Goal: Information Seeking & Learning: Learn about a topic

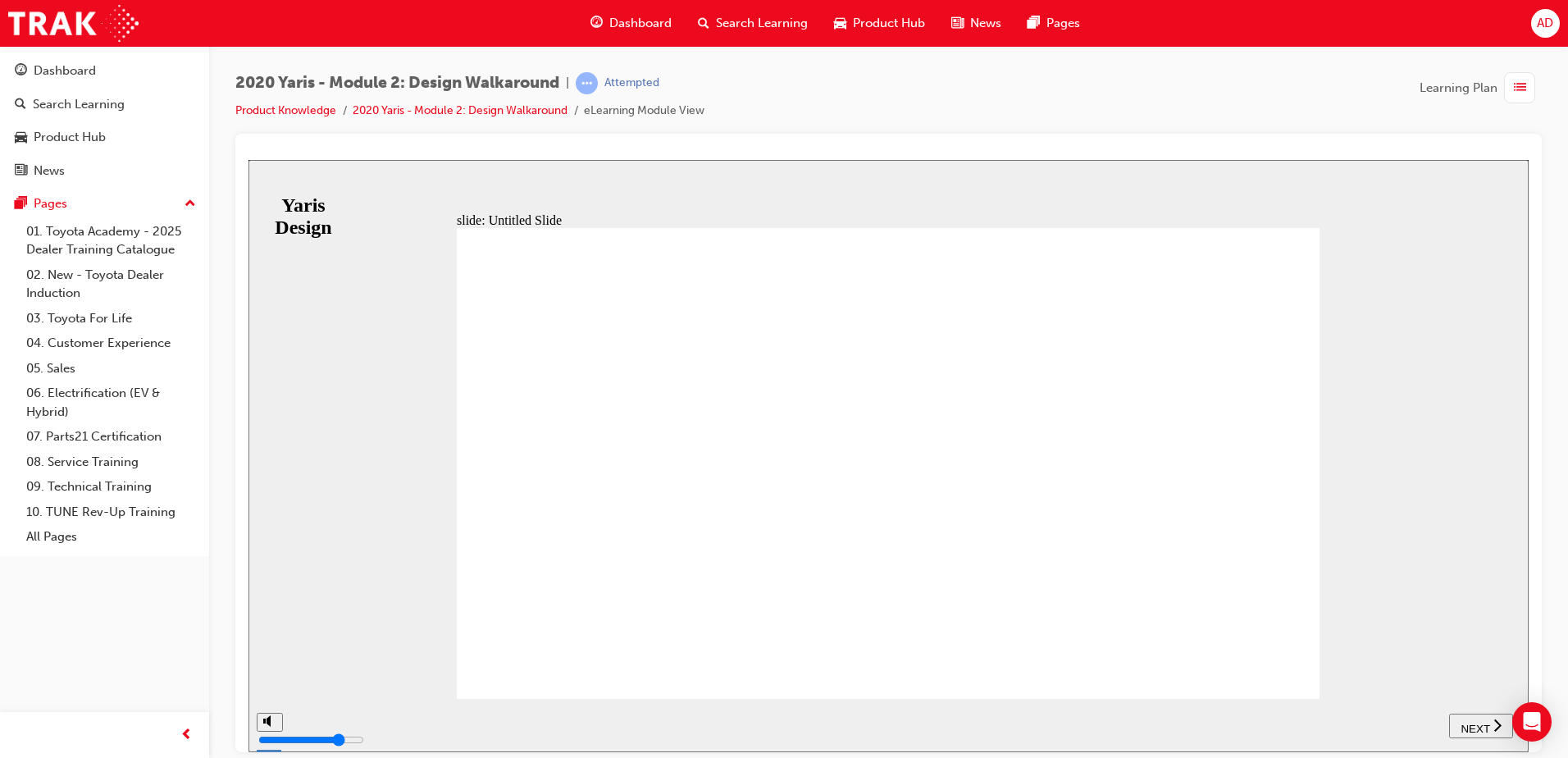
click at [413, 658] on div "slide: Untitled Slide MODULE 2 Design MODULE 2 Design Back to top SUBMIT NEXT P…" at bounding box center [889, 456] width 1280 height 592
click at [1466, 725] on span "NEXT" at bounding box center [1475, 729] width 29 height 13
click at [1484, 713] on div "playback controls" at bounding box center [907, 713] width 1162 height 0
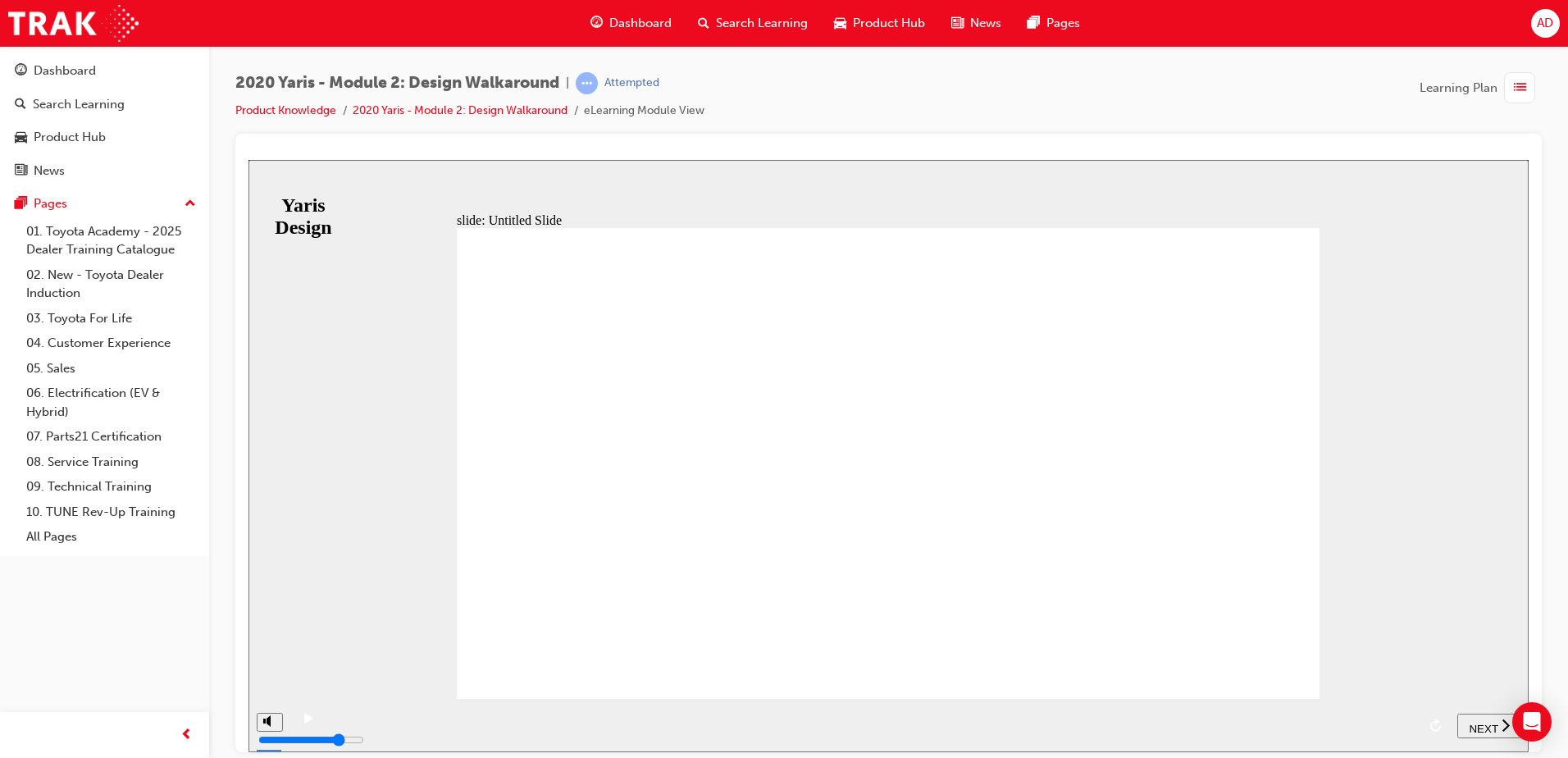
drag, startPoint x: 1492, startPoint y: 718, endPoint x: 1364, endPoint y: 701, distance: 129.1
click at [1492, 722] on span "NEXT" at bounding box center [1483, 729] width 29 height 13
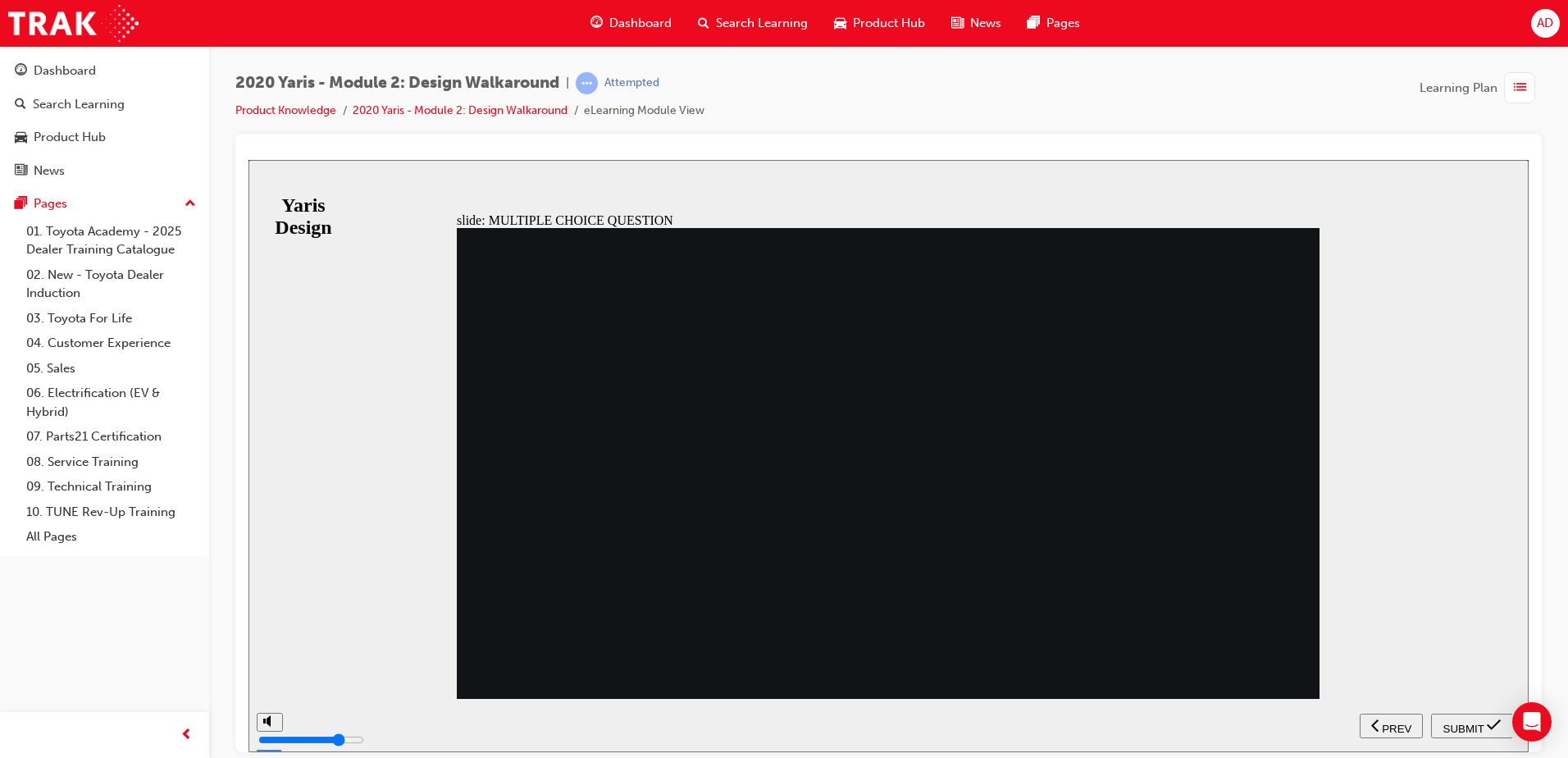
drag, startPoint x: 667, startPoint y: 324, endPoint x: 513, endPoint y: 292, distance: 157.3
radio input "false"
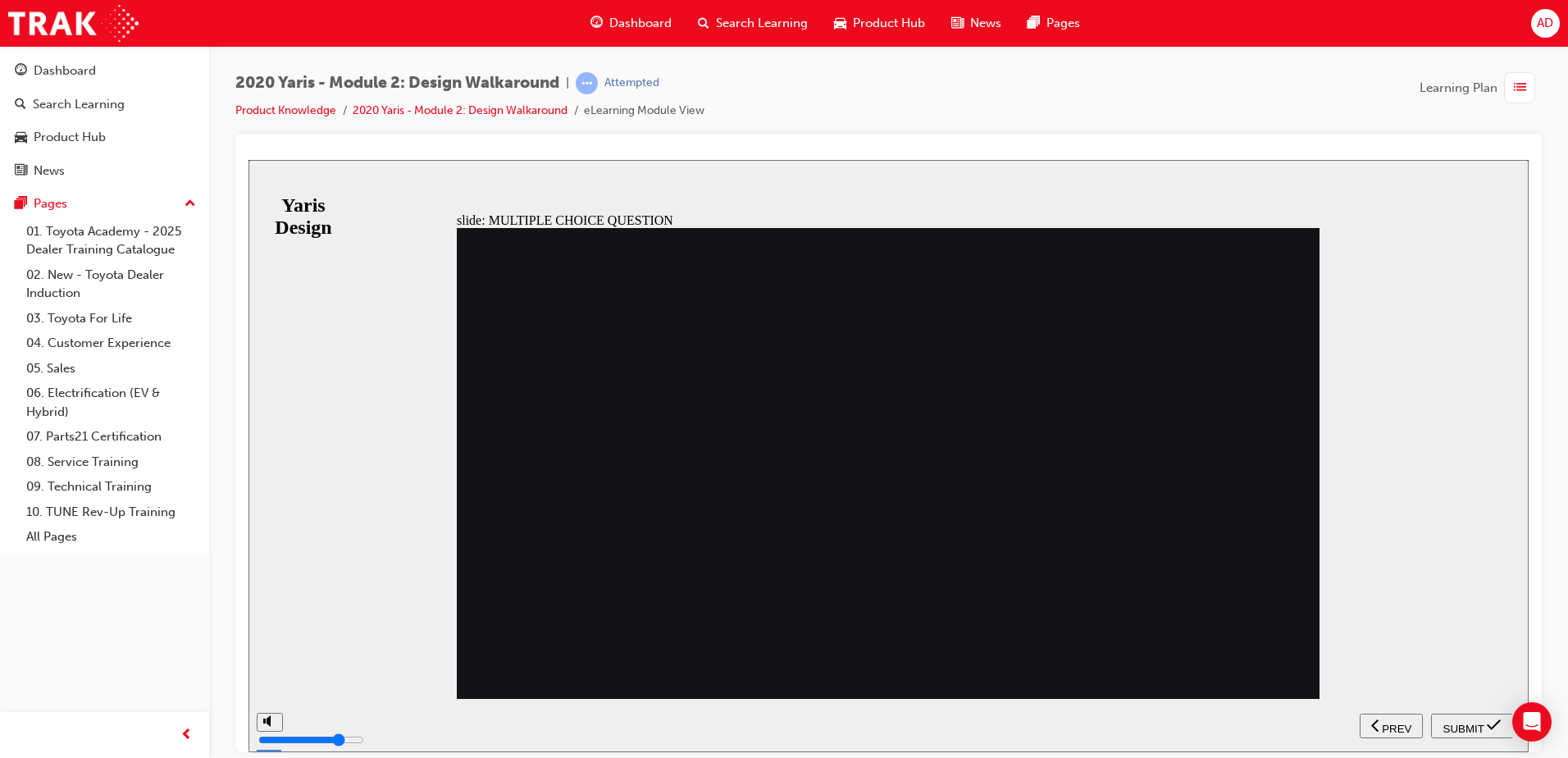
radio input "false"
radio input "true"
click at [1471, 722] on span "SUBMIT" at bounding box center [1463, 729] width 41 height 13
drag, startPoint x: 1471, startPoint y: 722, endPoint x: 903, endPoint y: 607, distance: 579.5
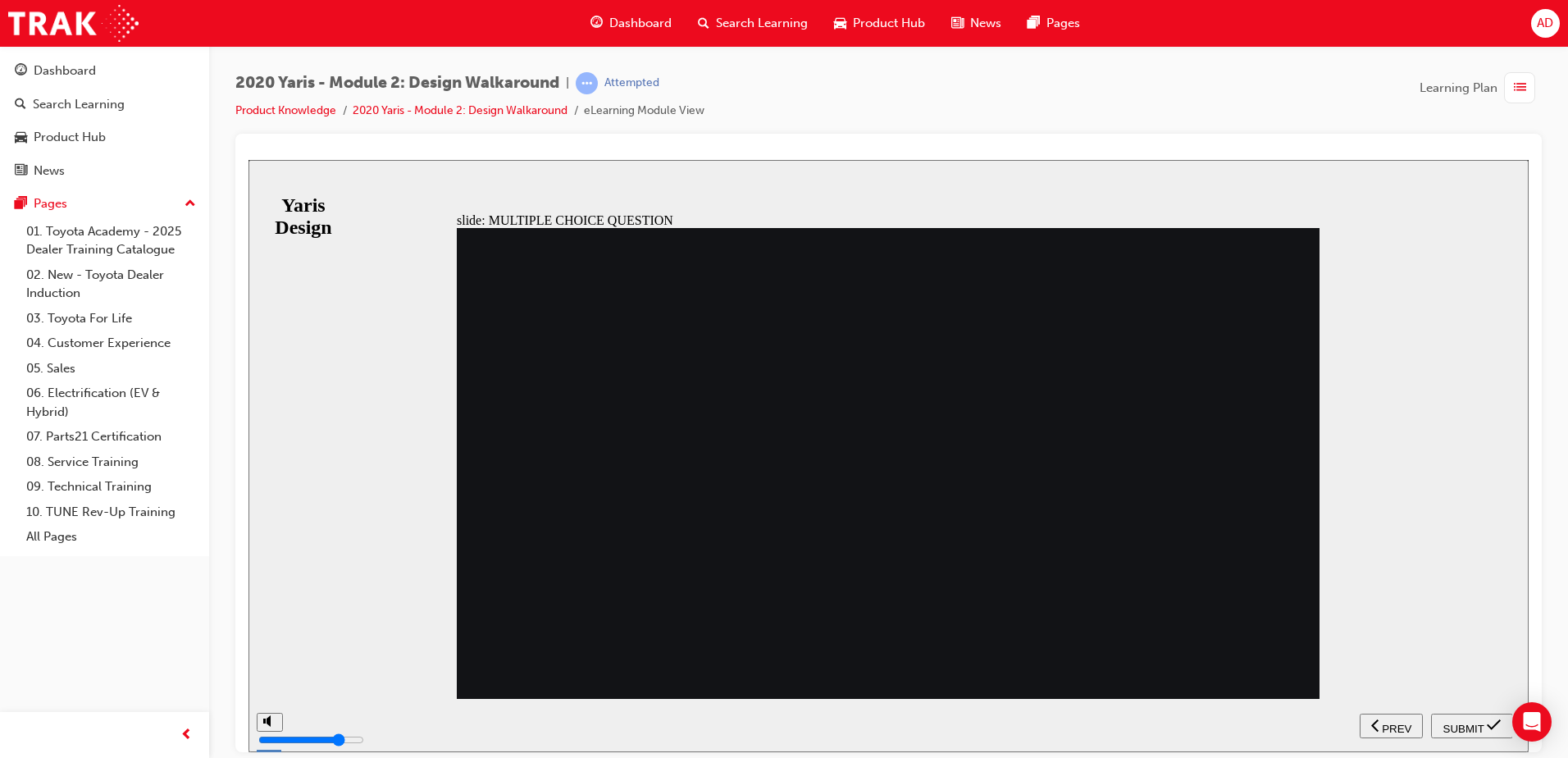
radio input "true"
click at [1468, 722] on span "SUBMIT" at bounding box center [1463, 729] width 41 height 13
drag, startPoint x: 588, startPoint y: 430, endPoint x: 779, endPoint y: 567, distance: 235.1
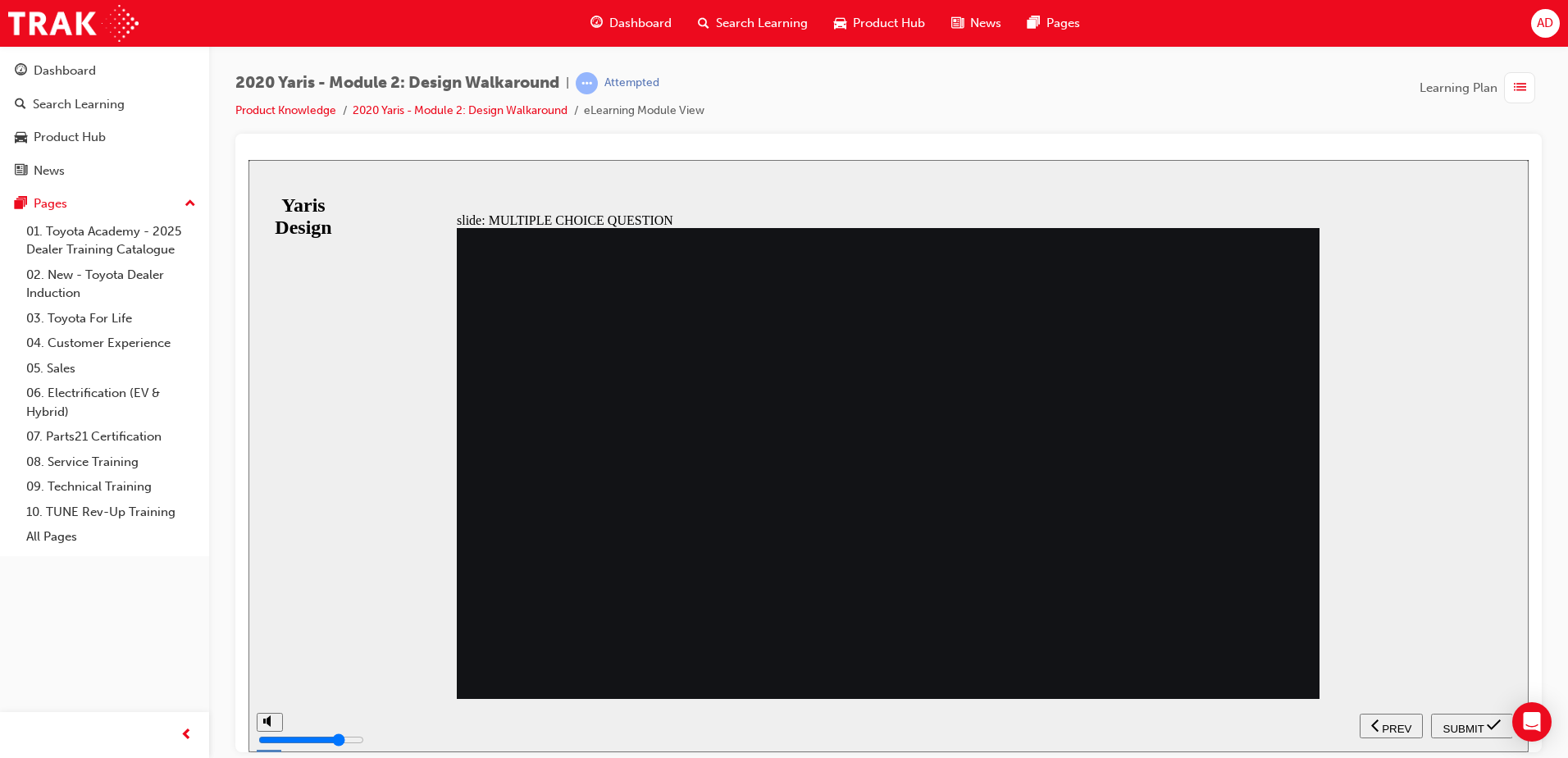
radio input "false"
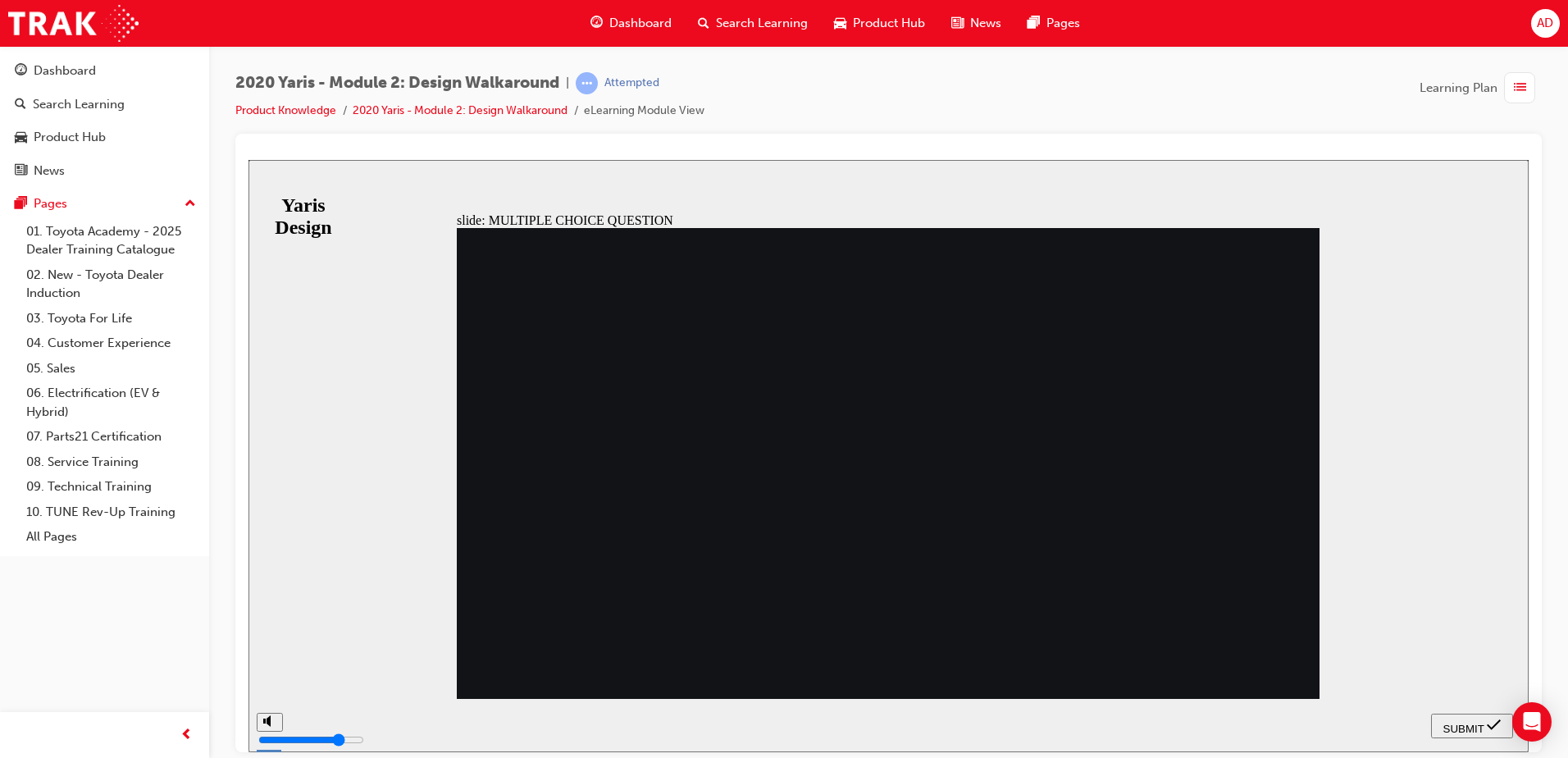
radio input "true"
drag, startPoint x: 683, startPoint y: 451, endPoint x: 712, endPoint y: 415, distance: 46.2
radio input "true"
click at [1469, 724] on span "SUBMIT" at bounding box center [1463, 729] width 41 height 13
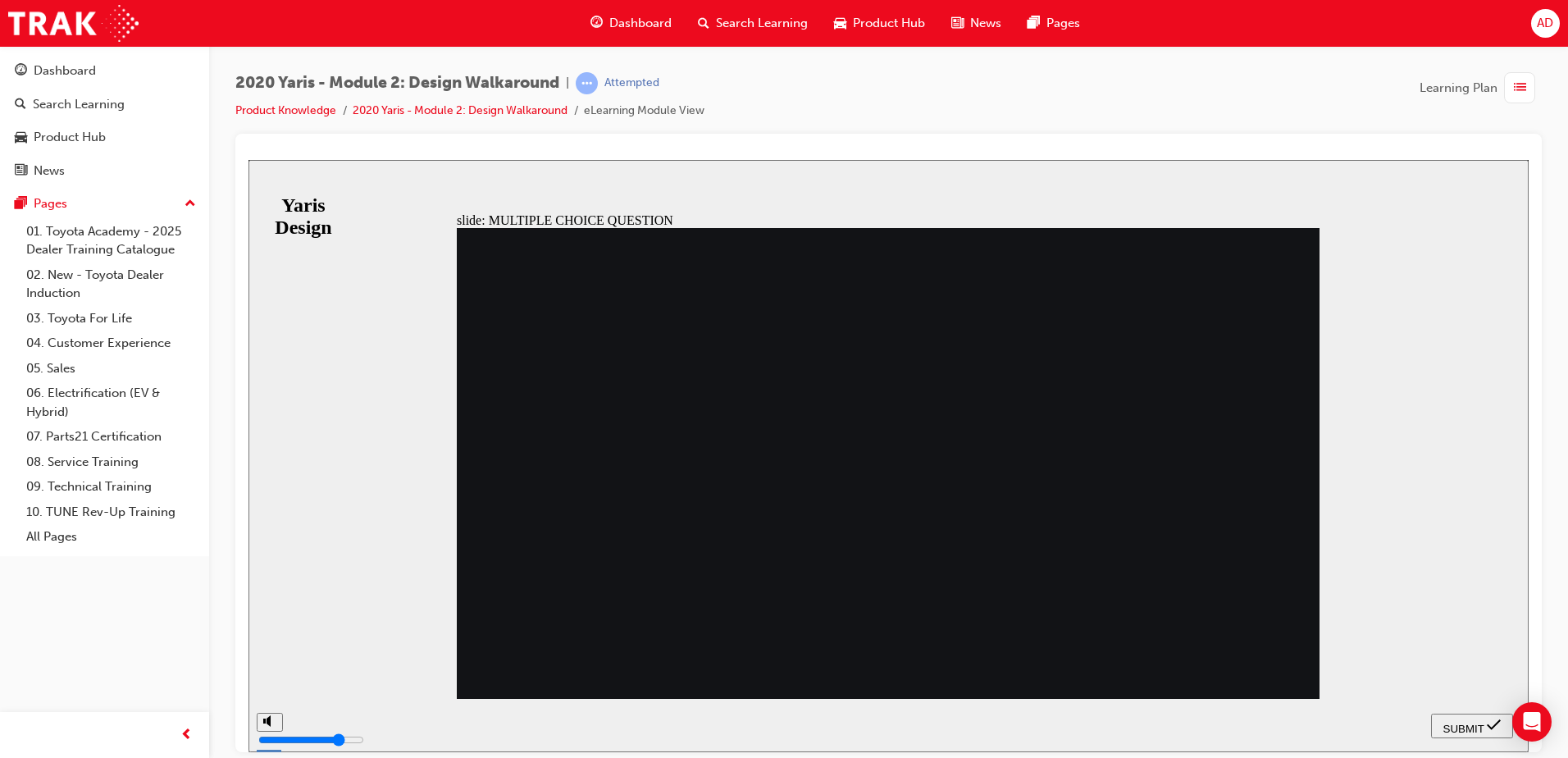
drag, startPoint x: 510, startPoint y: 282, endPoint x: 563, endPoint y: 292, distance: 53.9
radio input "true"
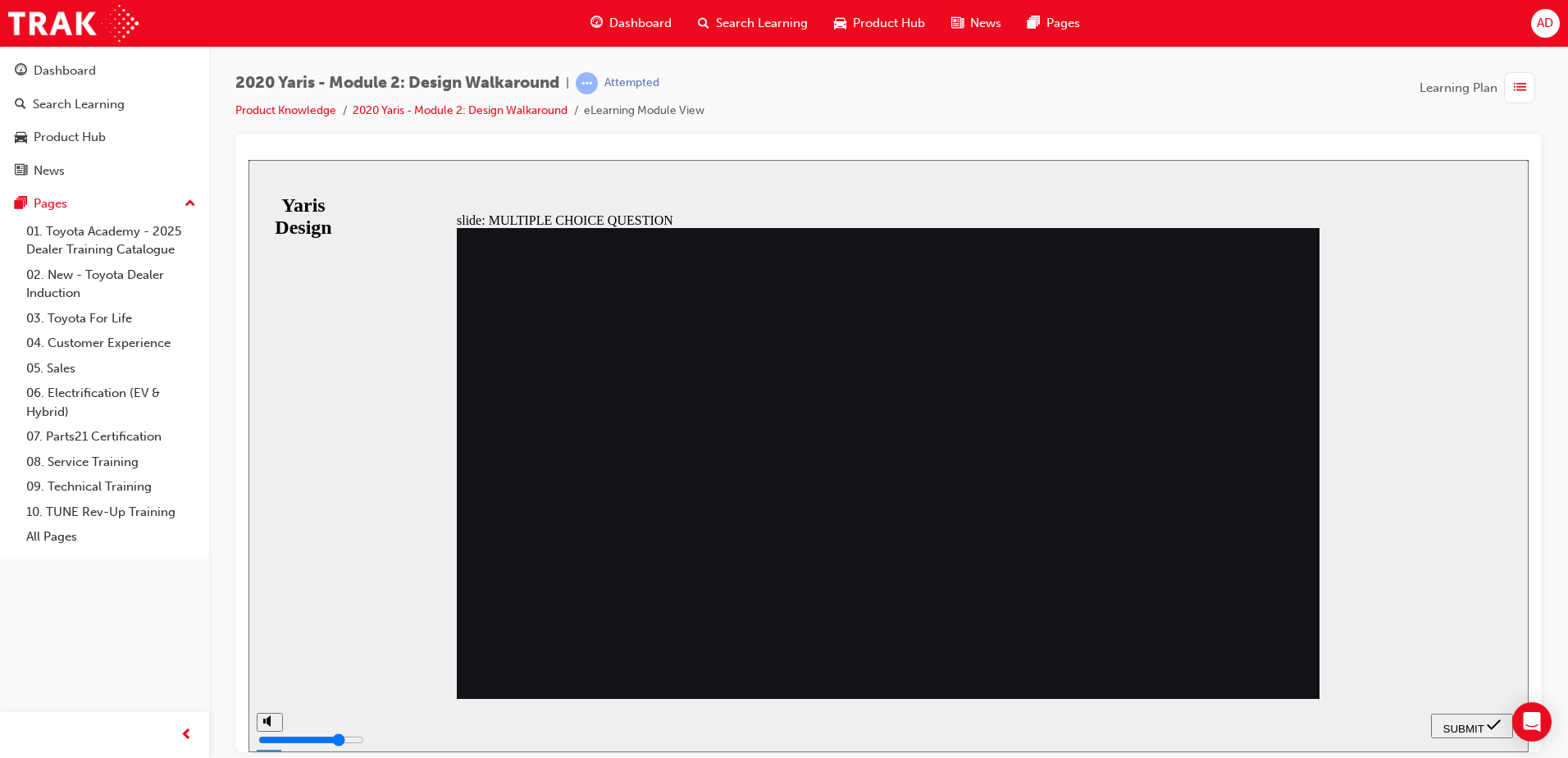
click at [1464, 732] on span "SUBMIT" at bounding box center [1463, 729] width 41 height 13
click at [1479, 727] on span "SUBMIT" at bounding box center [1463, 729] width 41 height 13
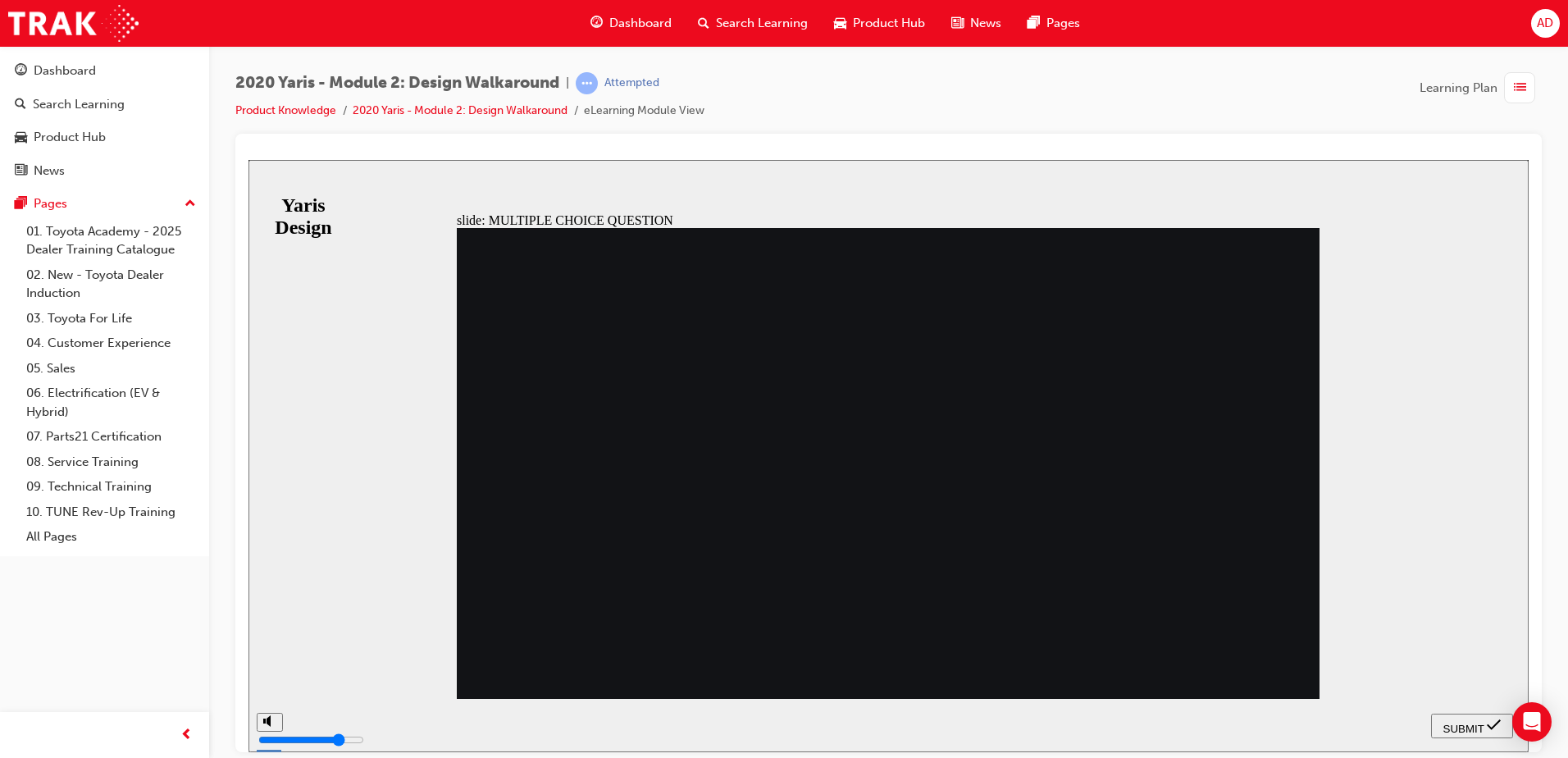
drag, startPoint x: 904, startPoint y: 508, endPoint x: 932, endPoint y: 507, distance: 28.0
radio input "false"
radio input "true"
click at [1460, 724] on span "SUBMIT" at bounding box center [1463, 729] width 41 height 13
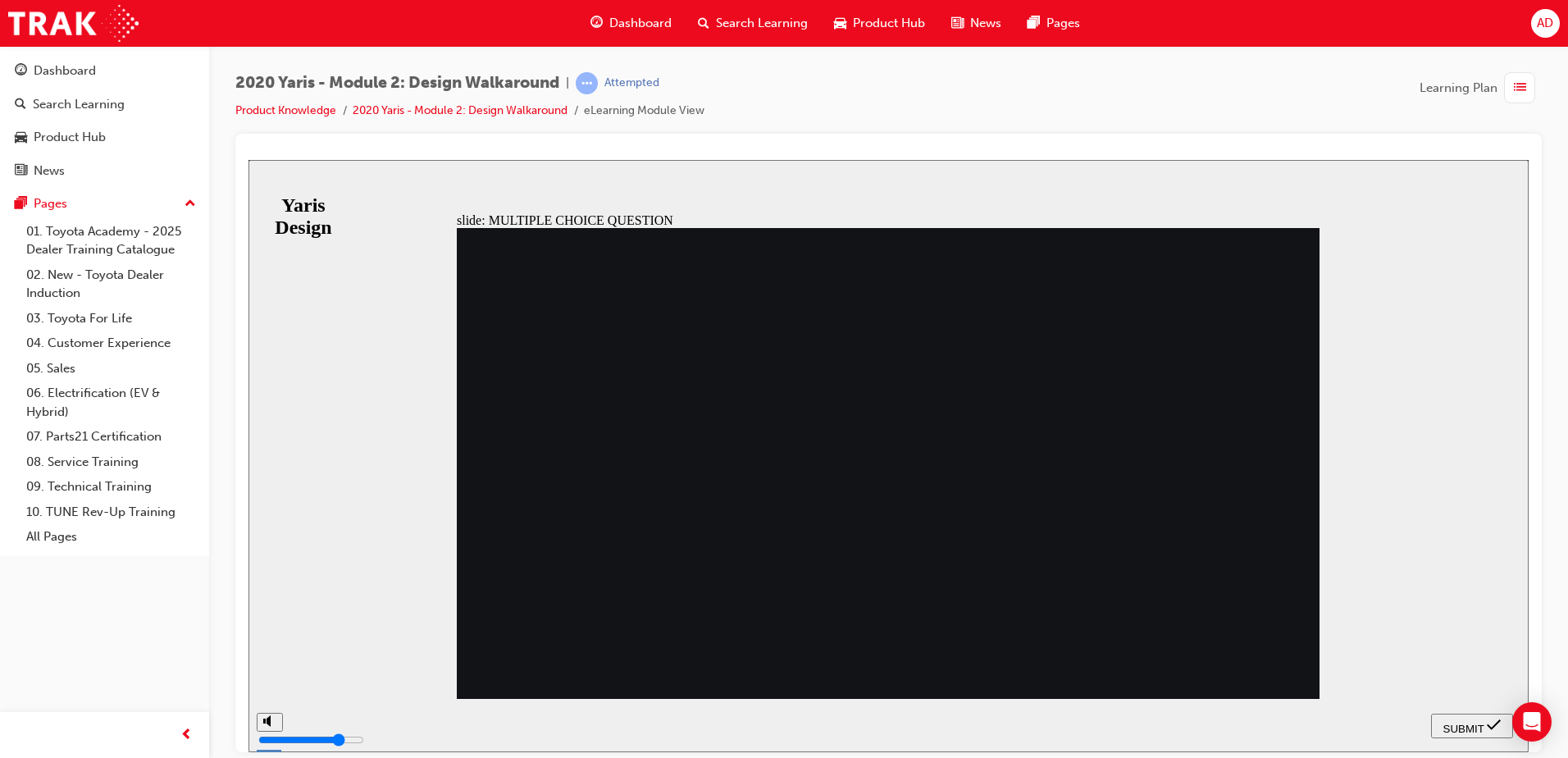
radio input "false"
radio input "true"
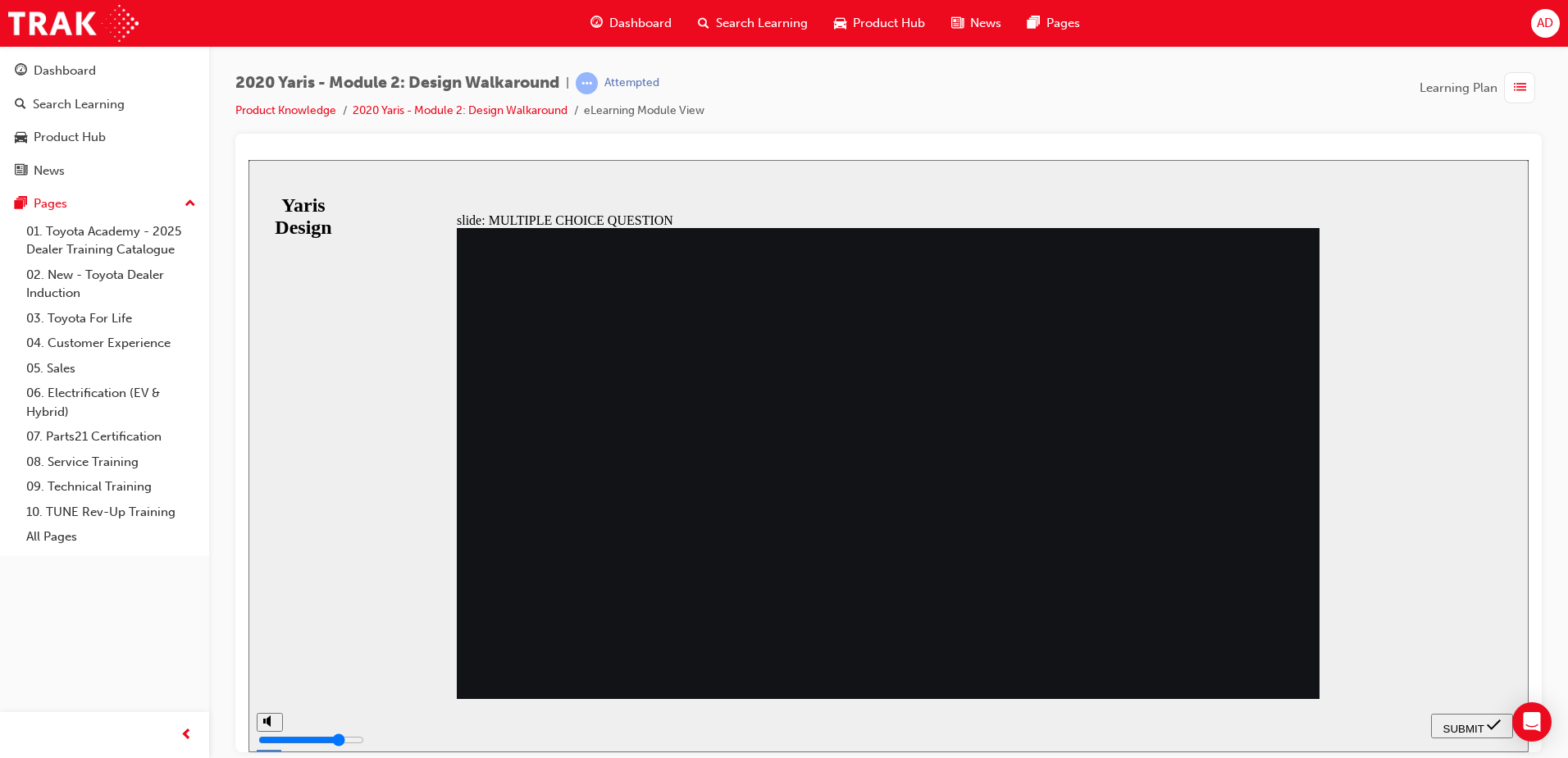
click at [1461, 722] on span "SUBMIT" at bounding box center [1463, 729] width 41 height 13
drag, startPoint x: 898, startPoint y: 633, endPoint x: 871, endPoint y: 620, distance: 30.0
drag, startPoint x: 853, startPoint y: 616, endPoint x: 840, endPoint y: 610, distance: 14.3
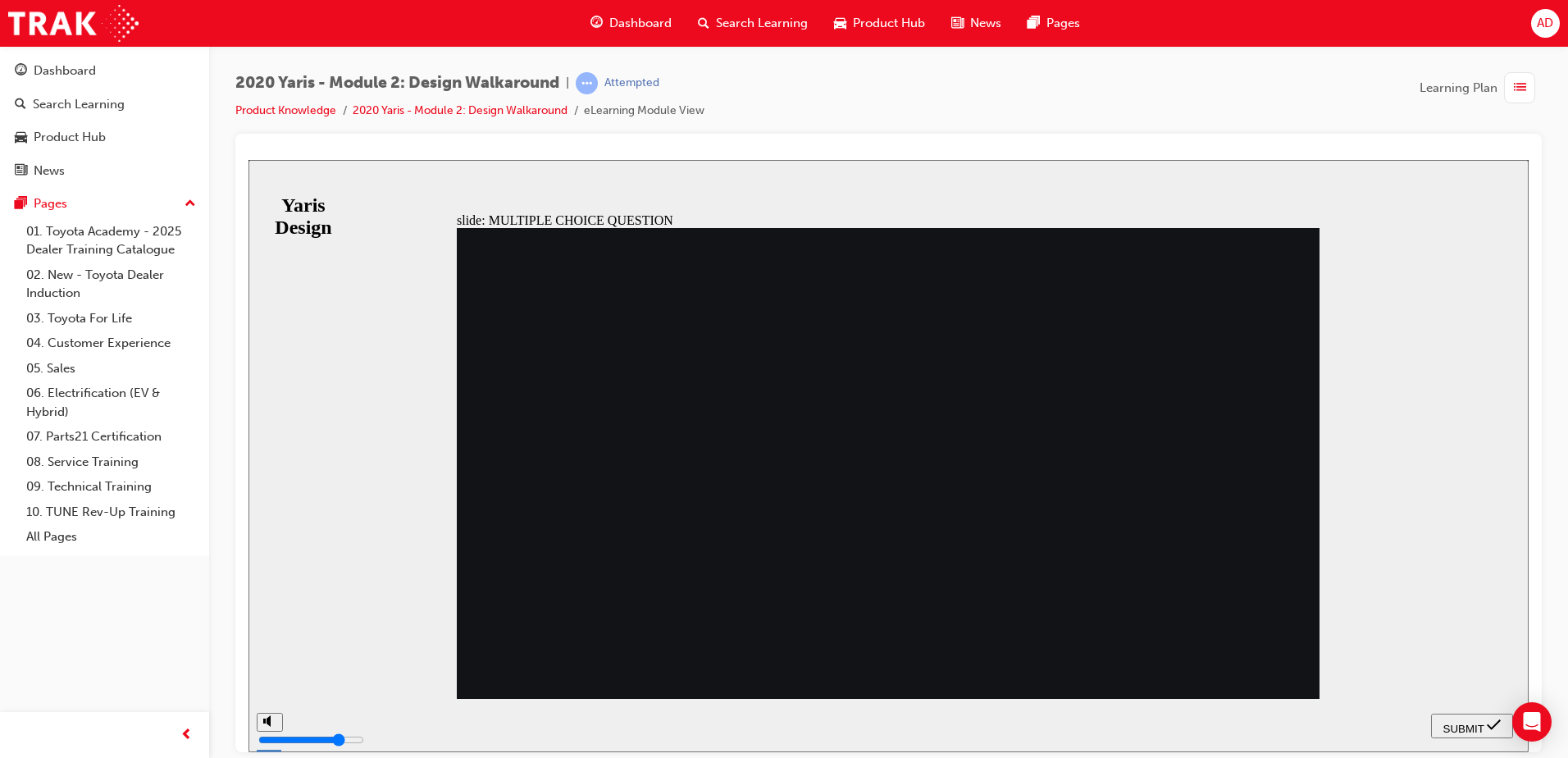
drag, startPoint x: 561, startPoint y: 521, endPoint x: 579, endPoint y: 526, distance: 18.7
radio input "true"
click at [1481, 712] on nav "SUBMIT NEXT PREV" at bounding box center [1472, 725] width 82 height 54
click at [1479, 723] on span "SUBMIT" at bounding box center [1463, 729] width 41 height 13
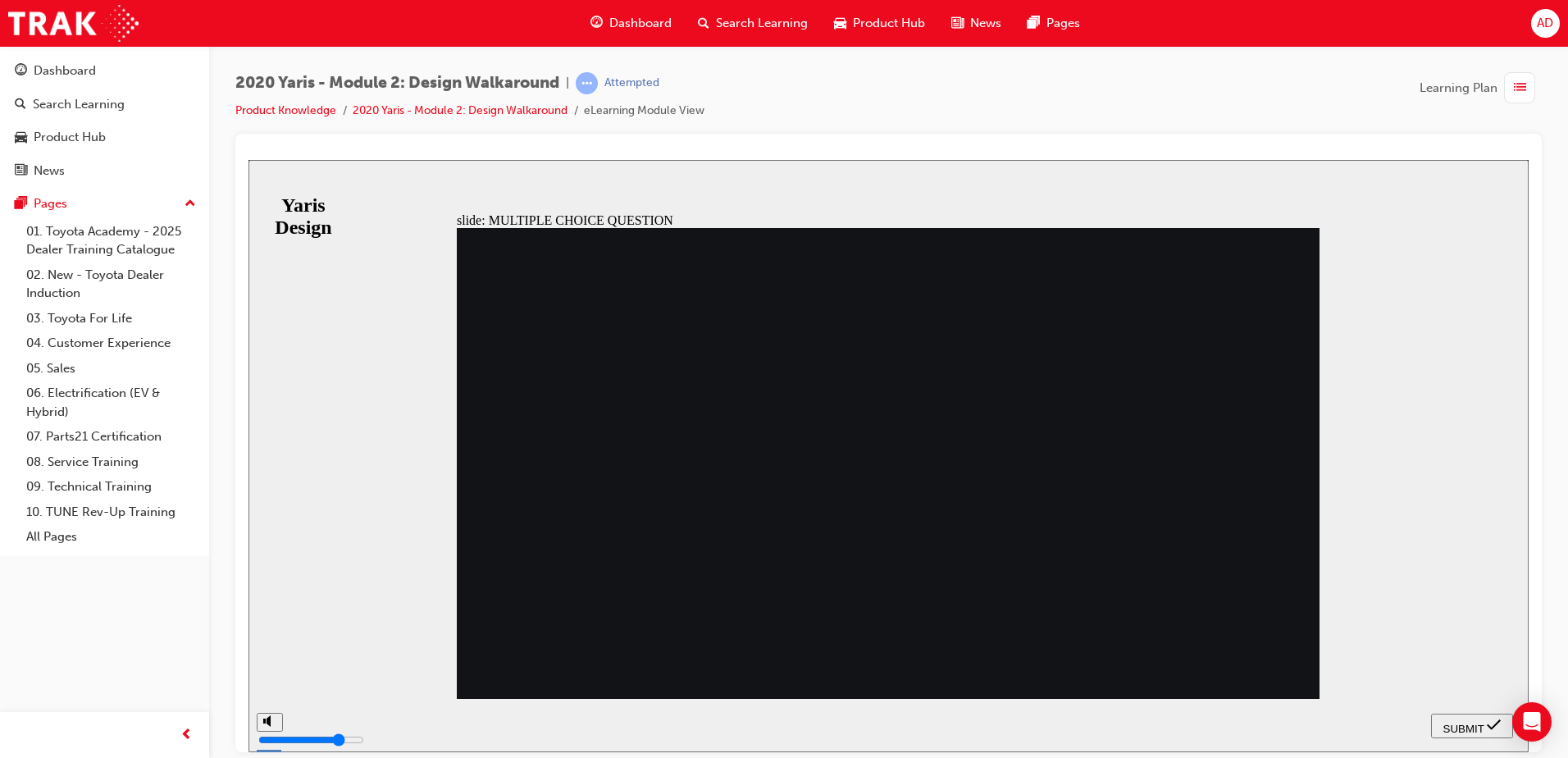
radio input "true"
click at [1458, 726] on span "SUBMIT" at bounding box center [1463, 729] width 41 height 13
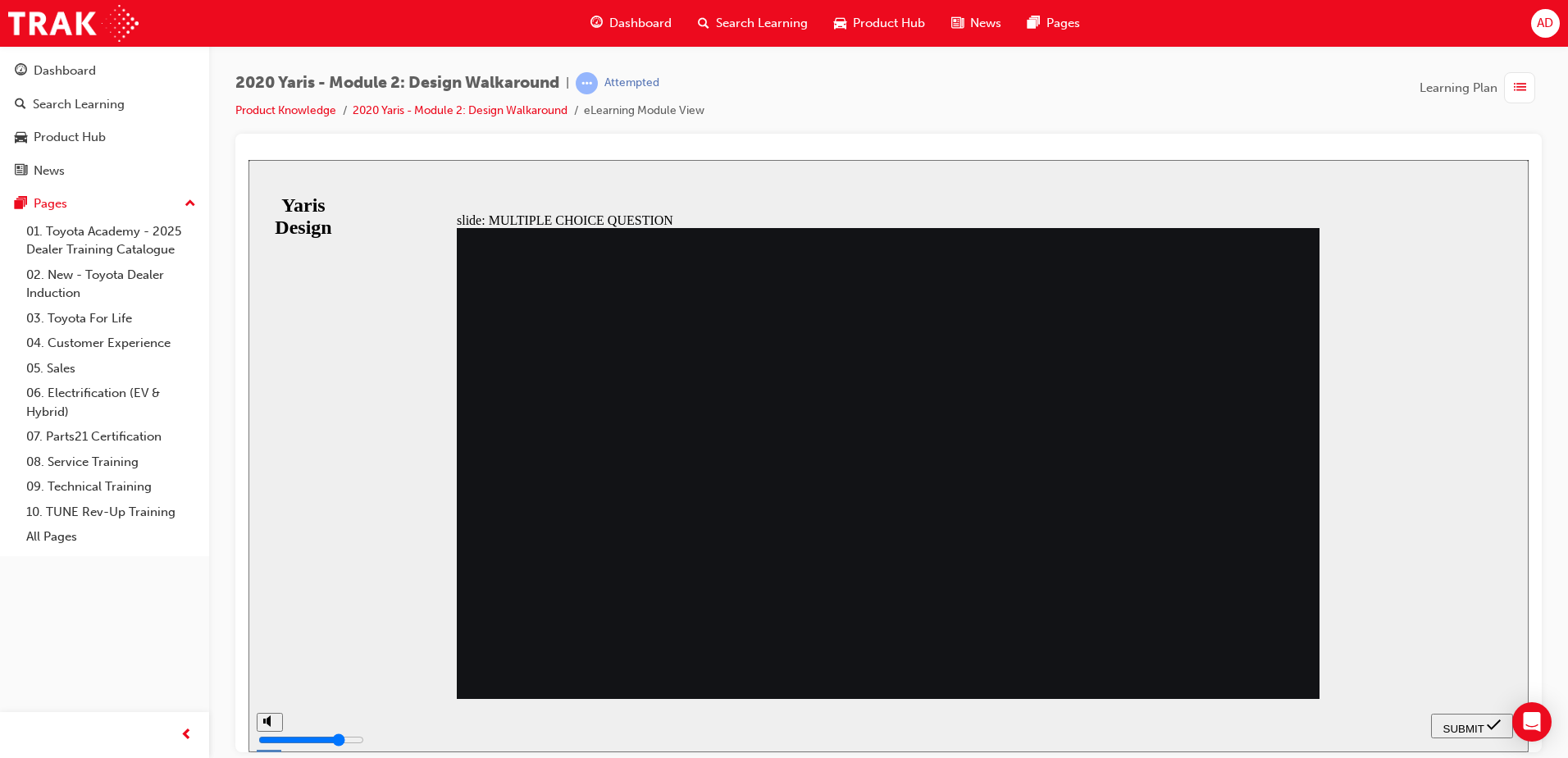
radio input "true"
click at [1465, 722] on span "SUBMIT" at bounding box center [1463, 729] width 41 height 13
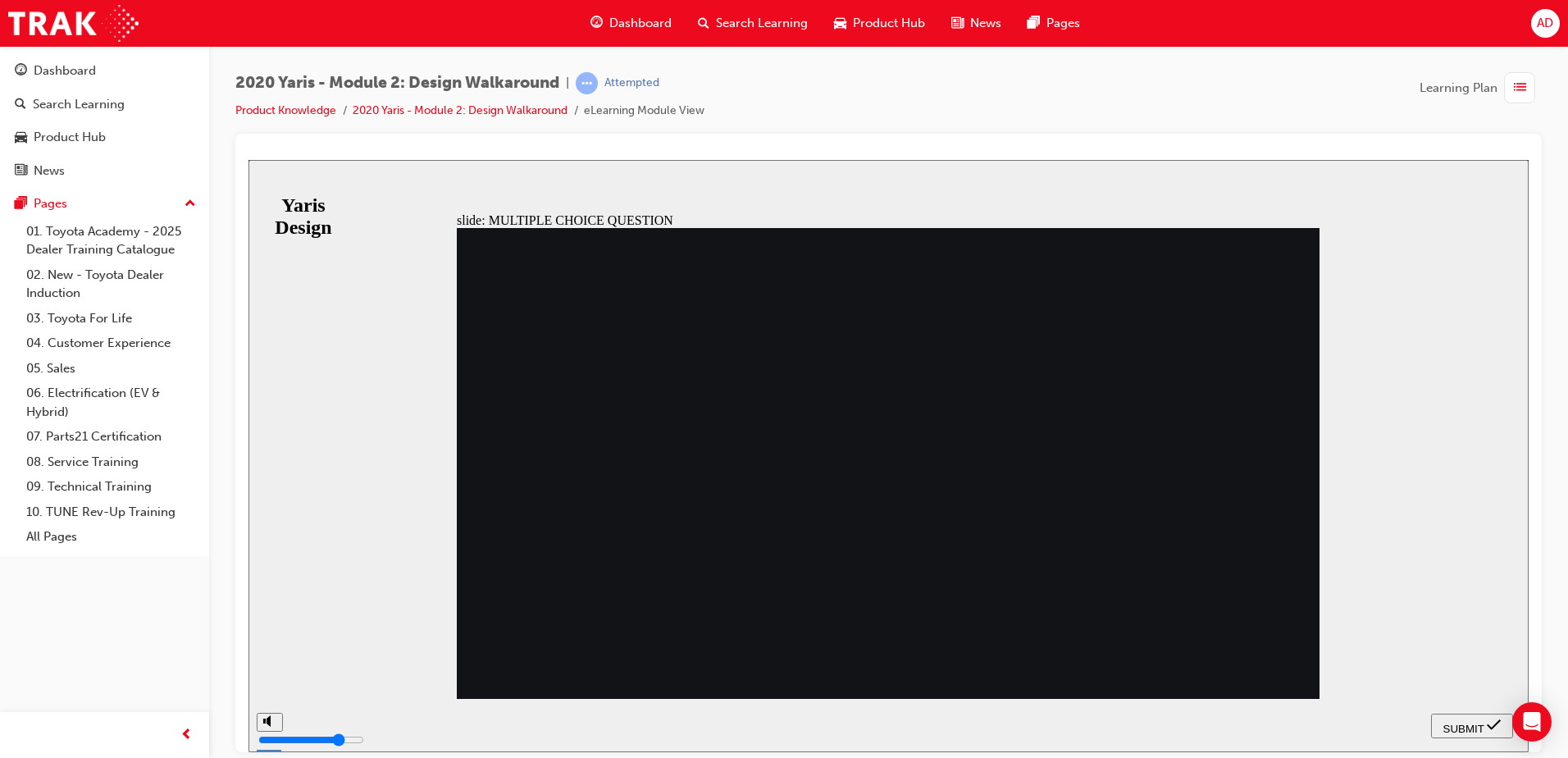
radio input "true"
click at [1472, 723] on span "SUBMIT" at bounding box center [1463, 729] width 41 height 13
drag, startPoint x: 859, startPoint y: 612, endPoint x: 830, endPoint y: 599, distance: 31.8
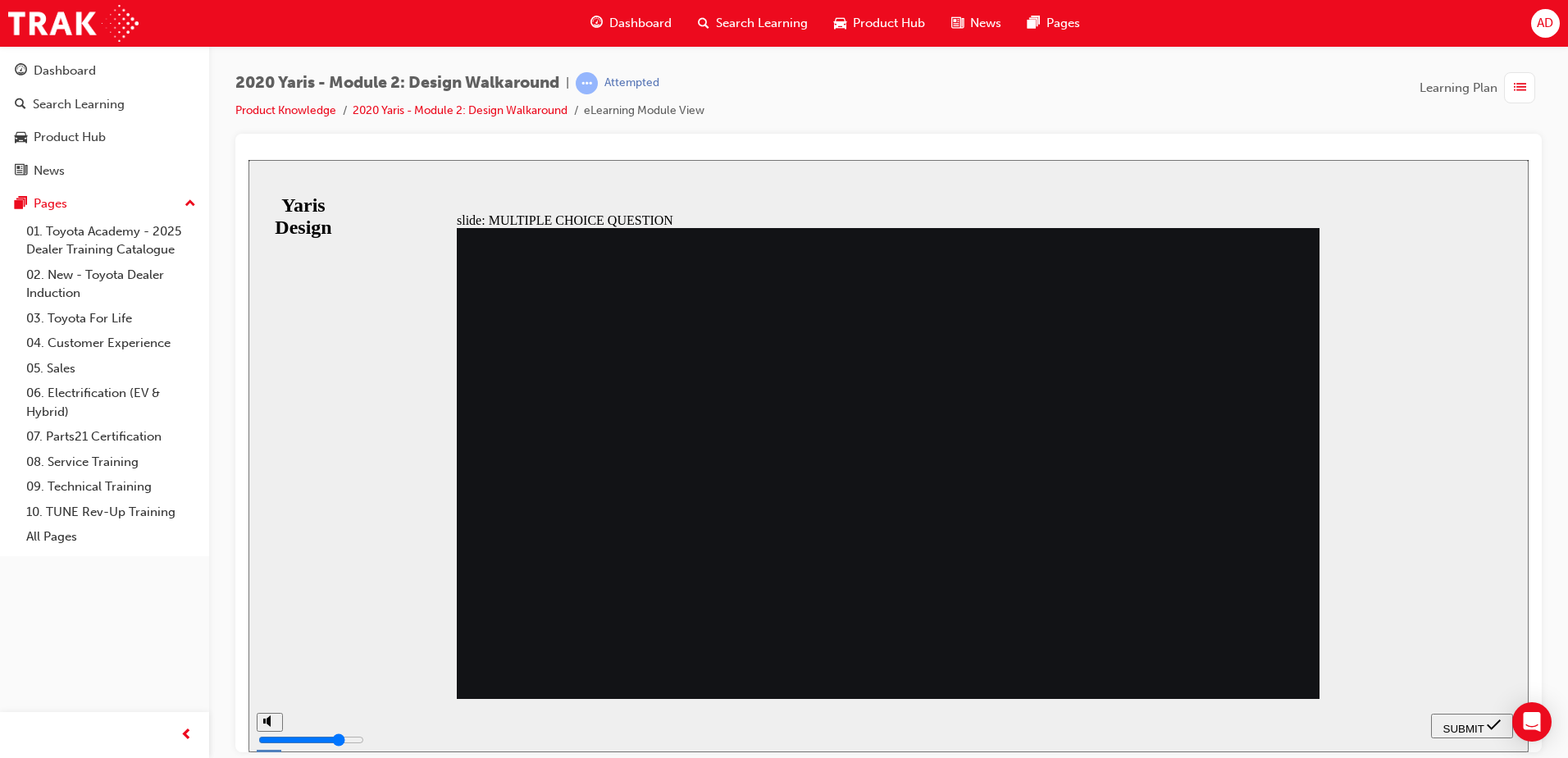
radio input "true"
click at [1468, 722] on span "SUBMIT" at bounding box center [1463, 729] width 41 height 13
drag, startPoint x: 506, startPoint y: 244, endPoint x: 1131, endPoint y: 260, distance: 625.2
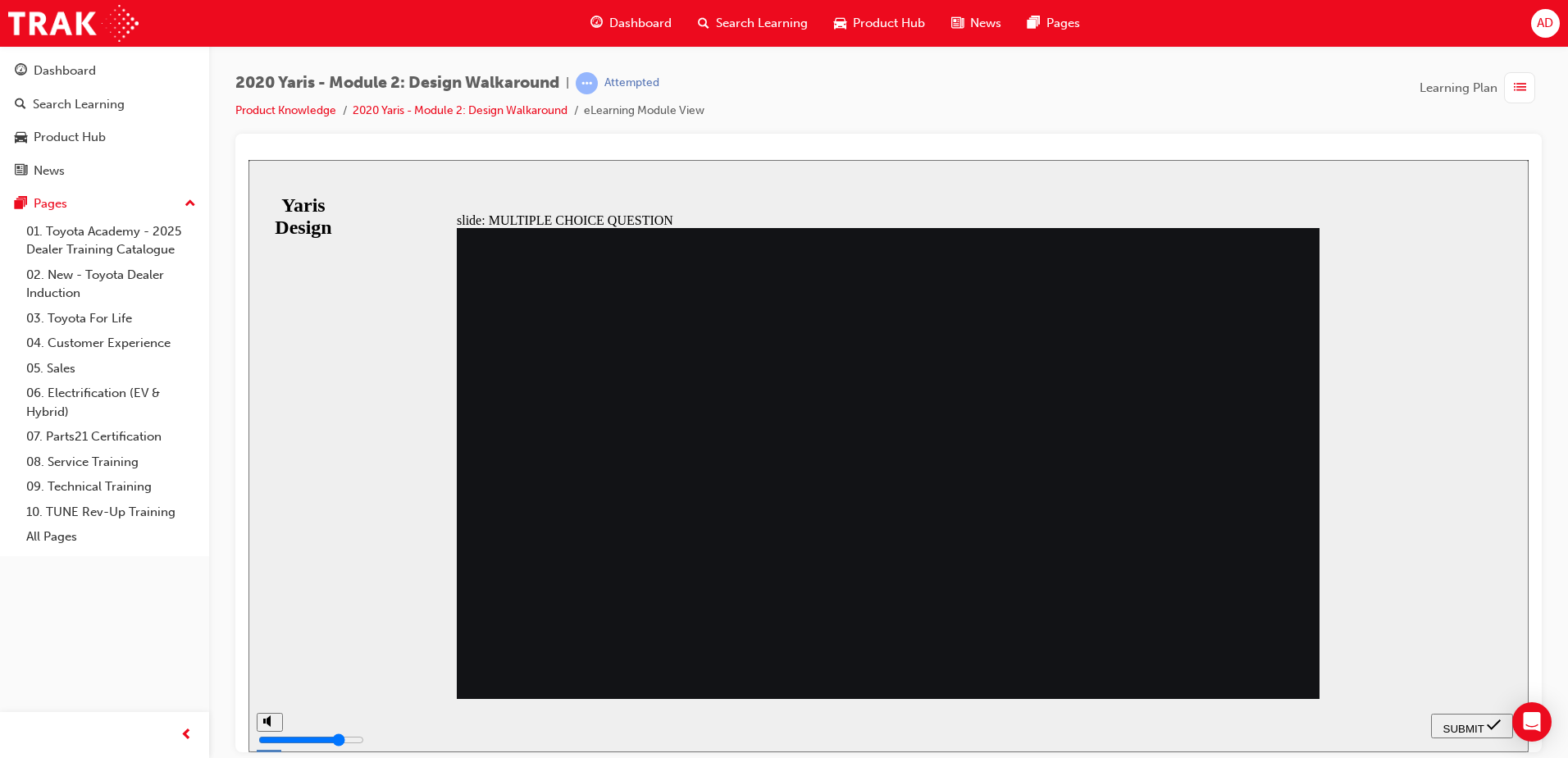
drag, startPoint x: 1354, startPoint y: 644, endPoint x: 1344, endPoint y: 640, distance: 10.8
click at [1353, 647] on div "slide: MULTIPLE CHOICE QUESTION 8. The look of the Upper and Lower Instrument P…" at bounding box center [889, 456] width 1280 height 592
radio input "false"
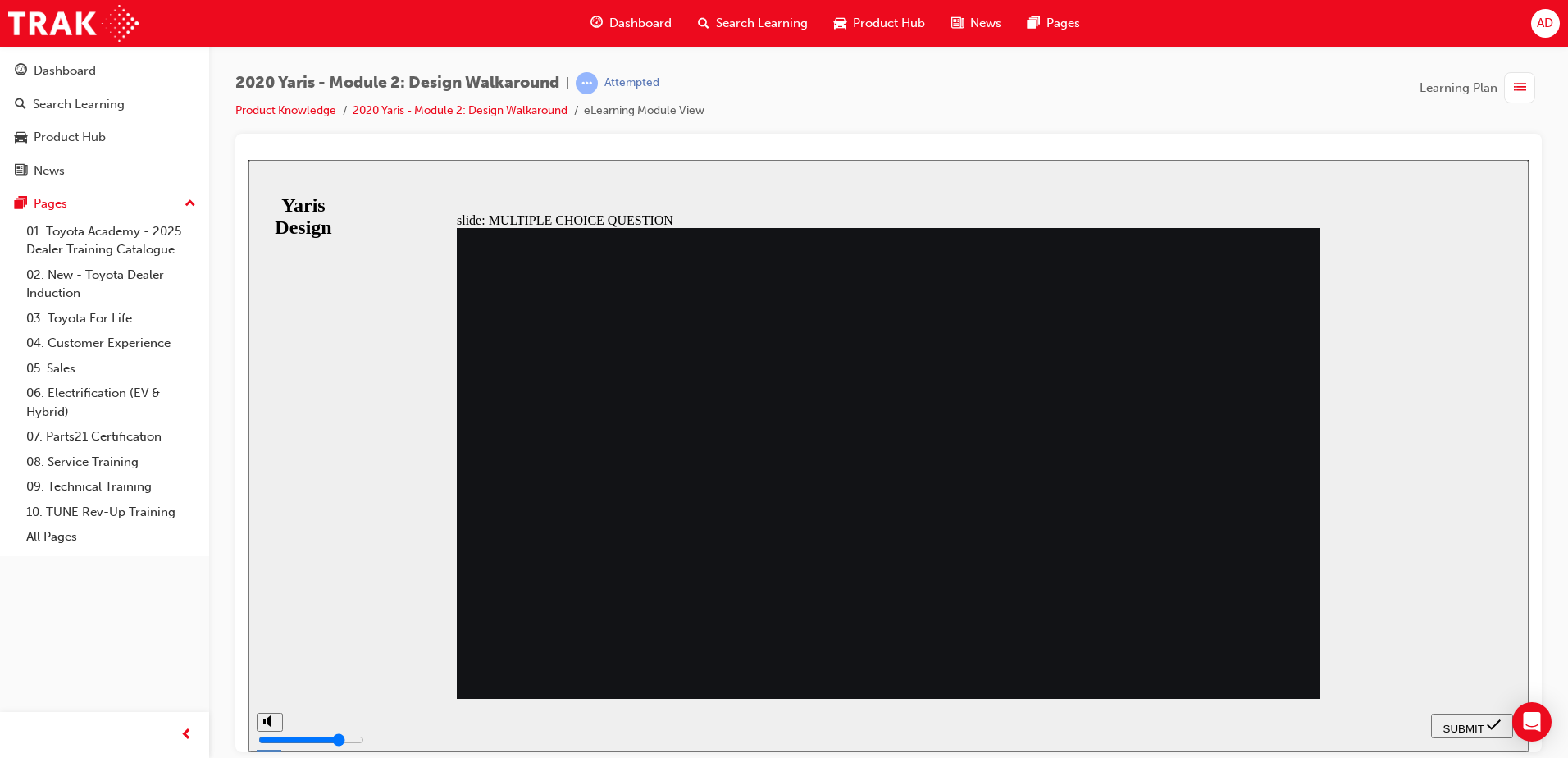
radio input "true"
radio input "false"
radio input "true"
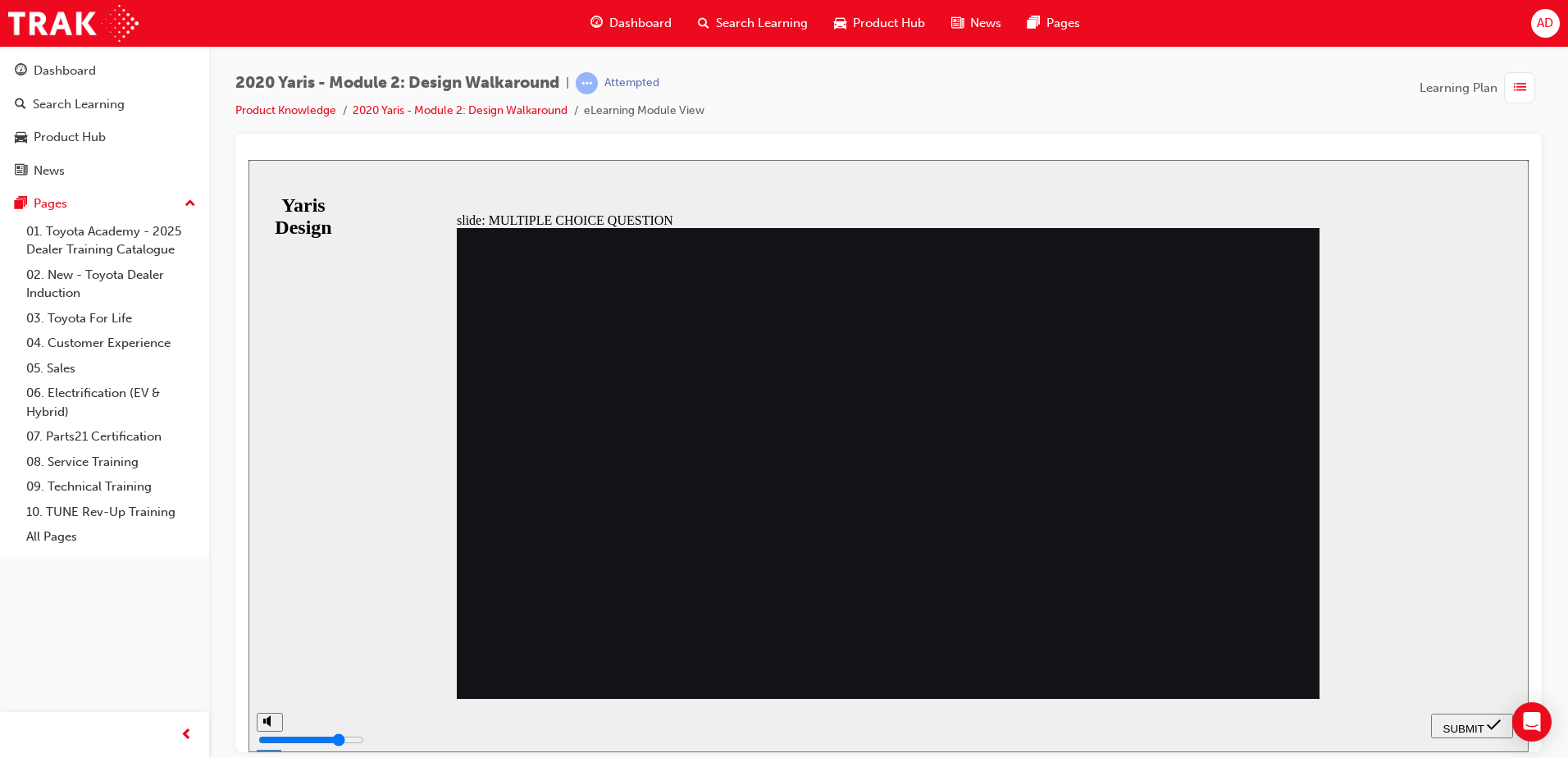
click at [1460, 725] on span "SUBMIT" at bounding box center [1463, 729] width 41 height 13
drag, startPoint x: 677, startPoint y: 460, endPoint x: 676, endPoint y: 477, distance: 17.0
radio input "true"
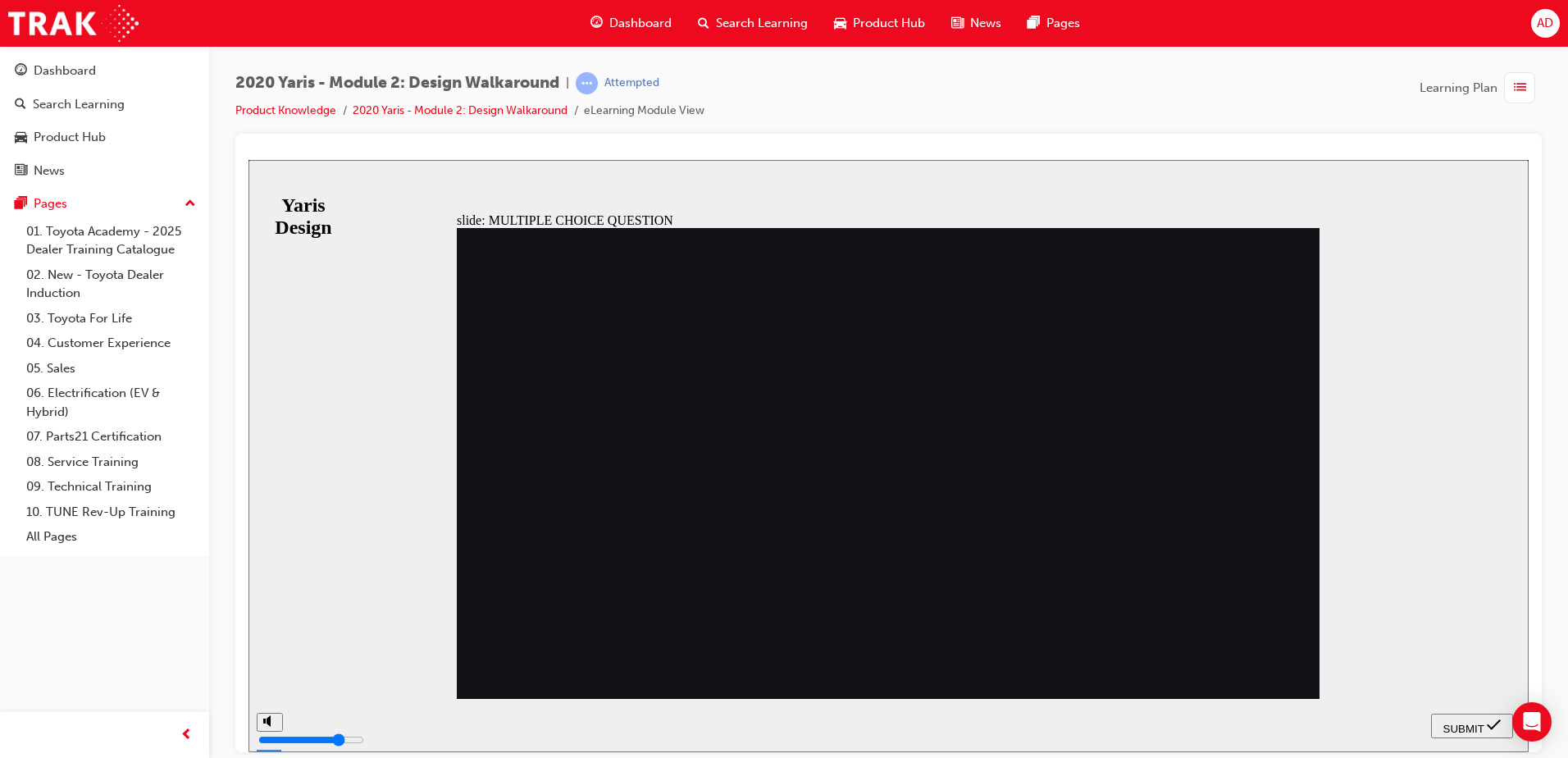
click at [1450, 706] on nav "SUBMIT NEXT PREV" at bounding box center [1472, 725] width 82 height 54
click at [1457, 722] on span "SUBMIT" at bounding box center [1463, 729] width 41 height 13
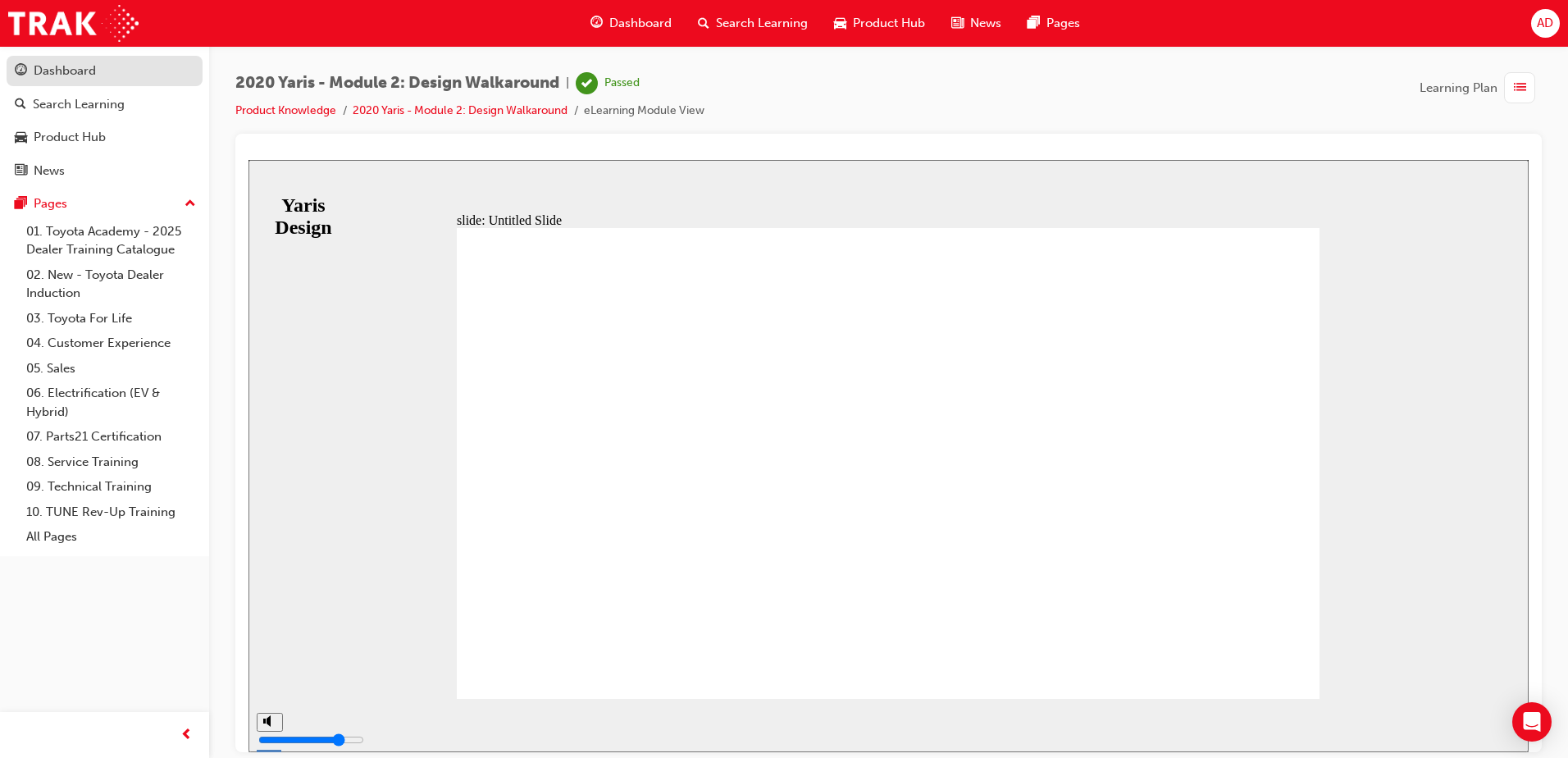
click at [45, 70] on div "Dashboard" at bounding box center [65, 71] width 62 height 19
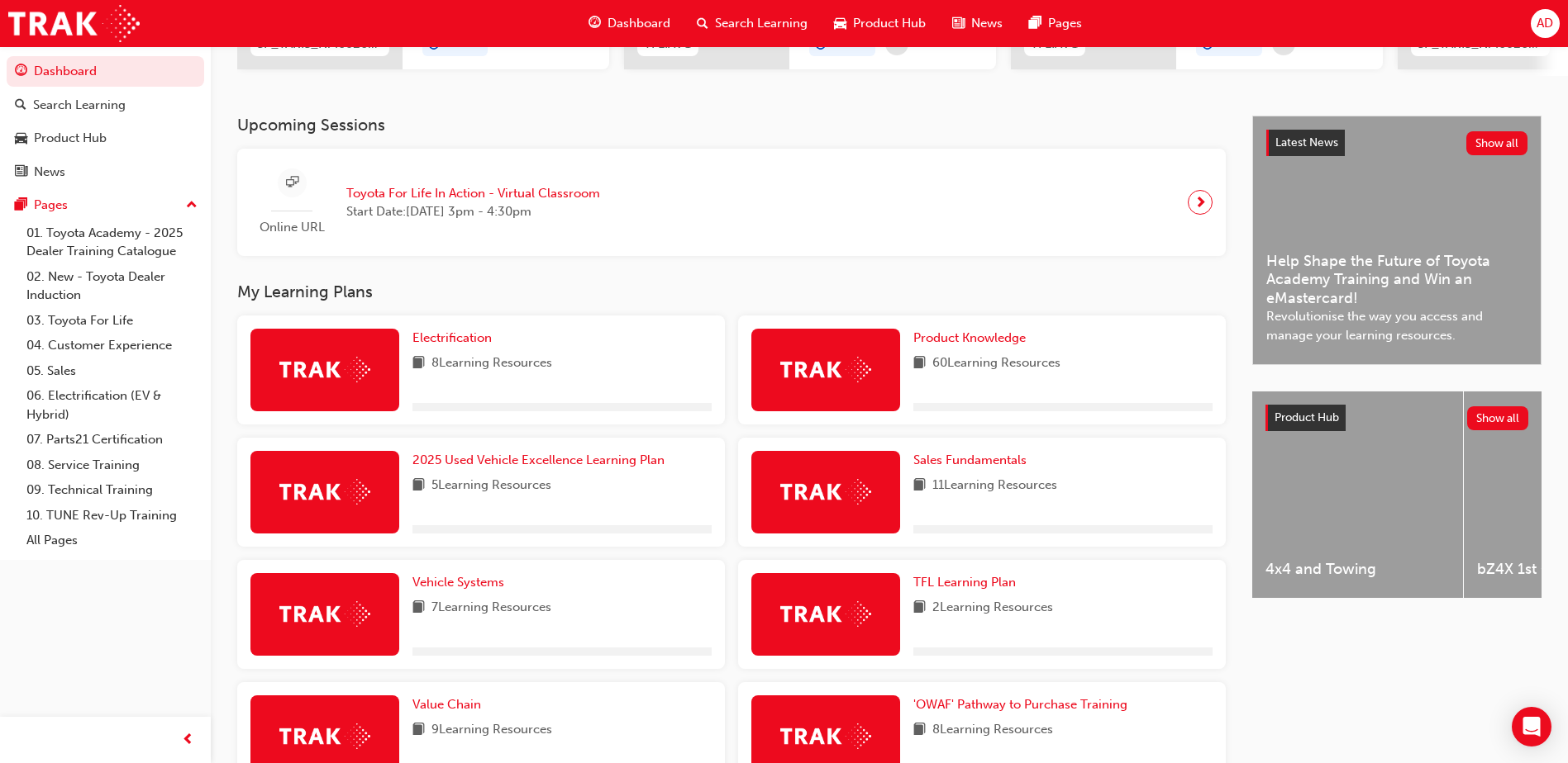
scroll to position [413, 0]
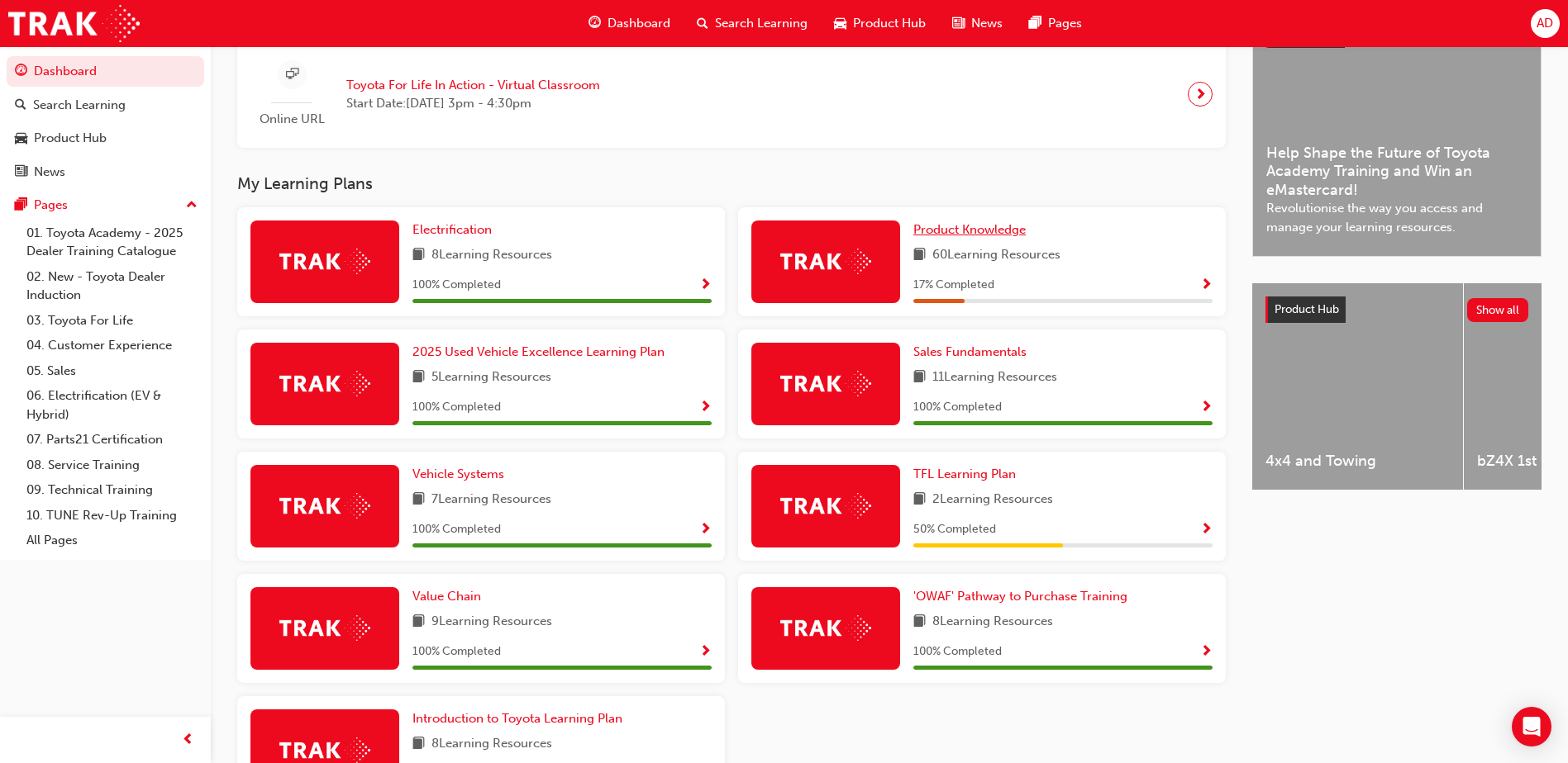
click at [1004, 237] on span "Product Knowledge" at bounding box center [969, 229] width 113 height 15
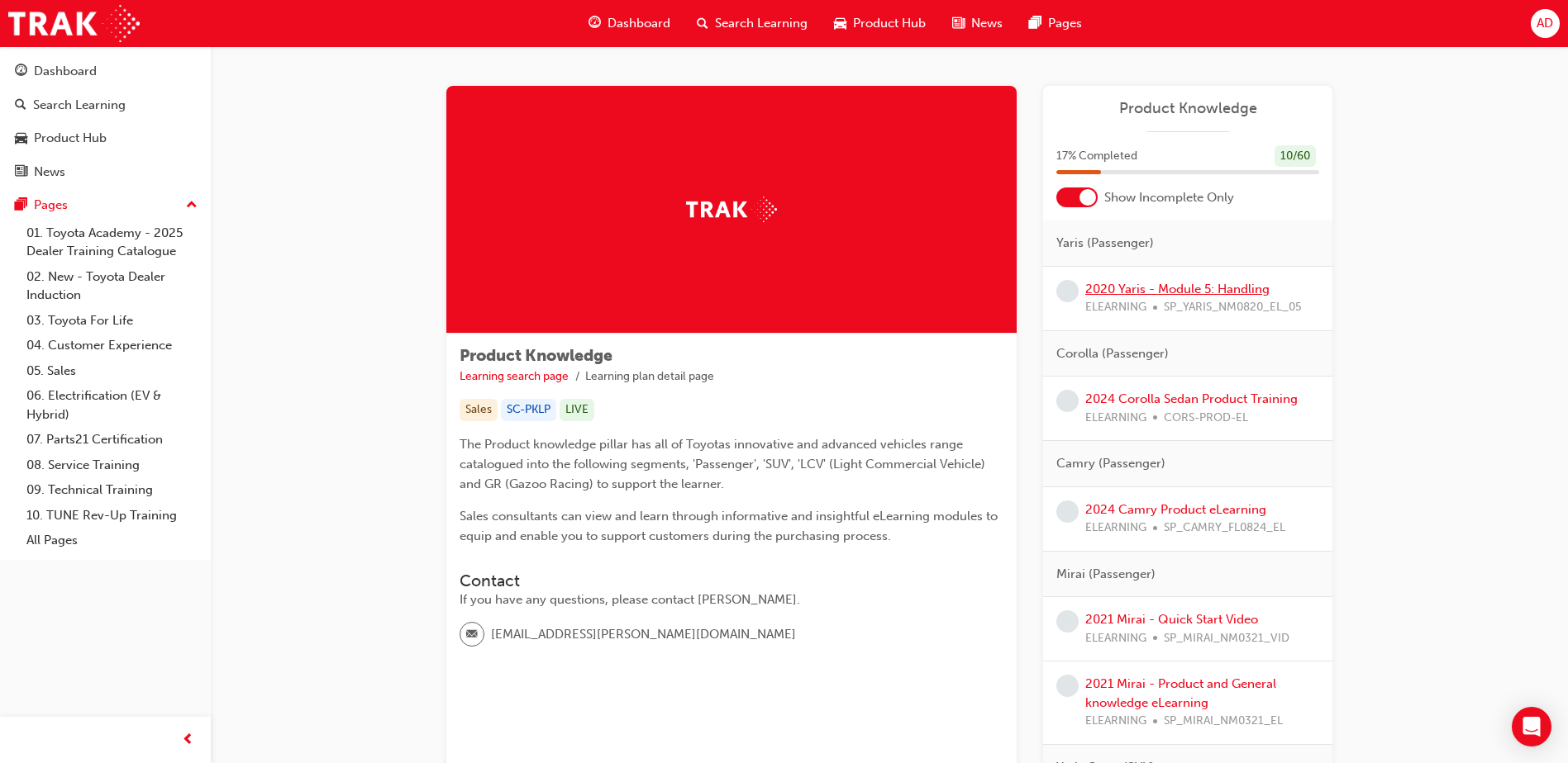
click at [1193, 295] on link "2020 Yaris - Module 5: Handling" at bounding box center [1177, 289] width 184 height 15
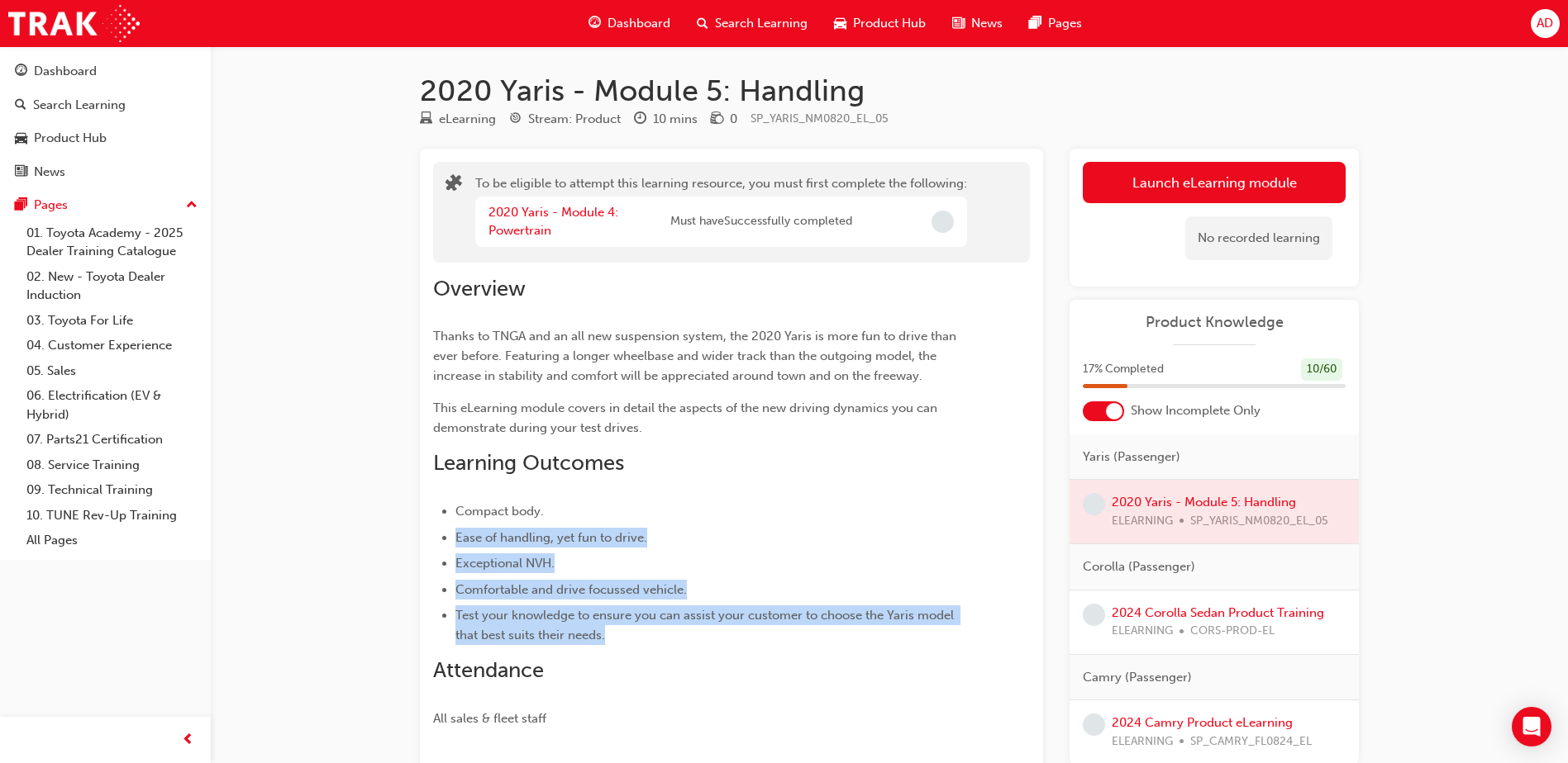
drag, startPoint x: 387, startPoint y: 556, endPoint x: 331, endPoint y: 512, distance: 71.2
click at [296, 515] on div "2020 Yaris - Module 5: Handling eLearning Stream: Product 10 mins 0 SP_YARIS_NM…" at bounding box center [784, 482] width 1568 height 966
click at [754, 529] on li "Ease of handling, yet fun to drive." at bounding box center [712, 538] width 515 height 20
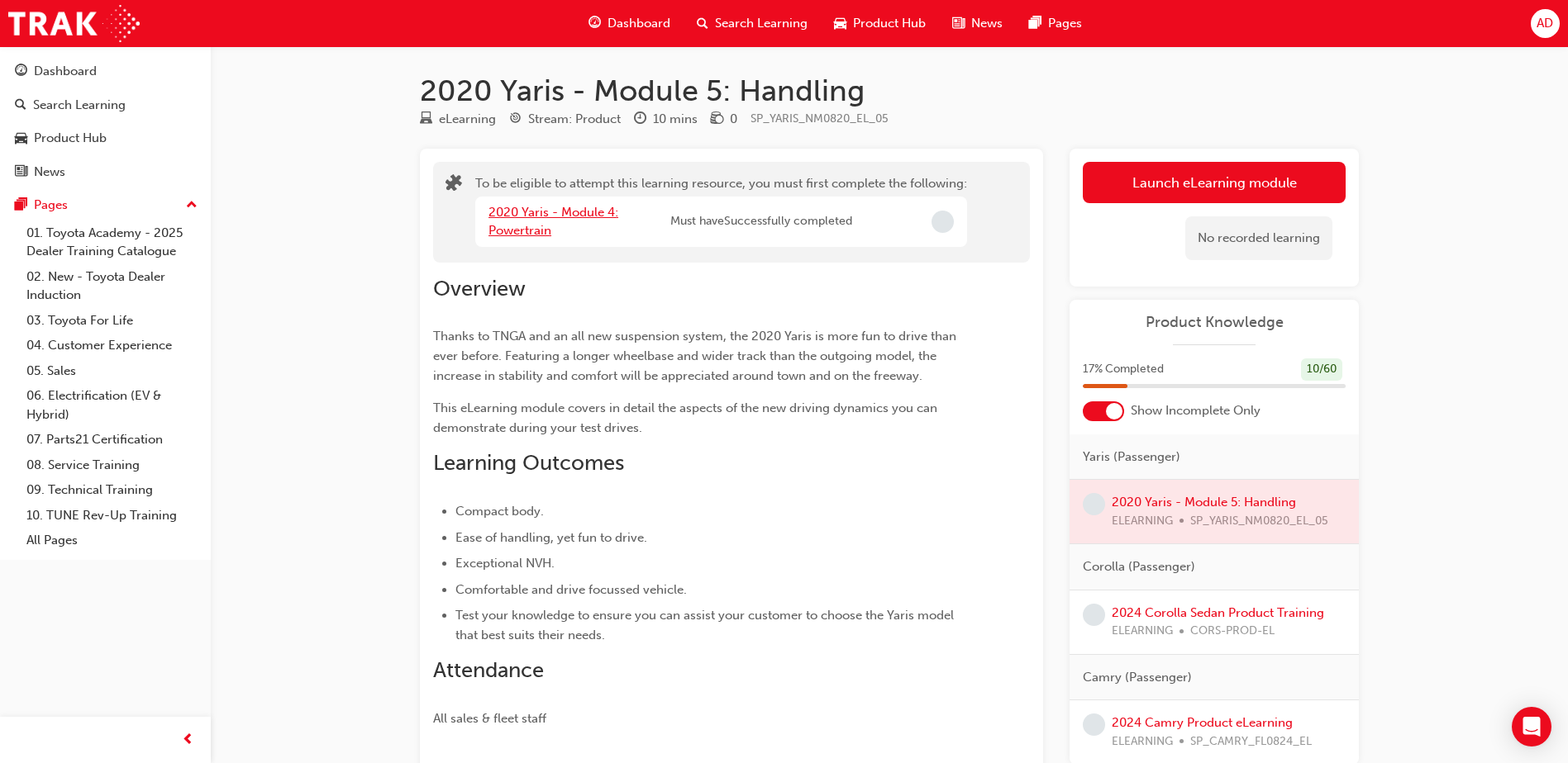
click at [571, 216] on link "2020 Yaris - Module 4: Powertrain" at bounding box center [552, 221] width 129 height 34
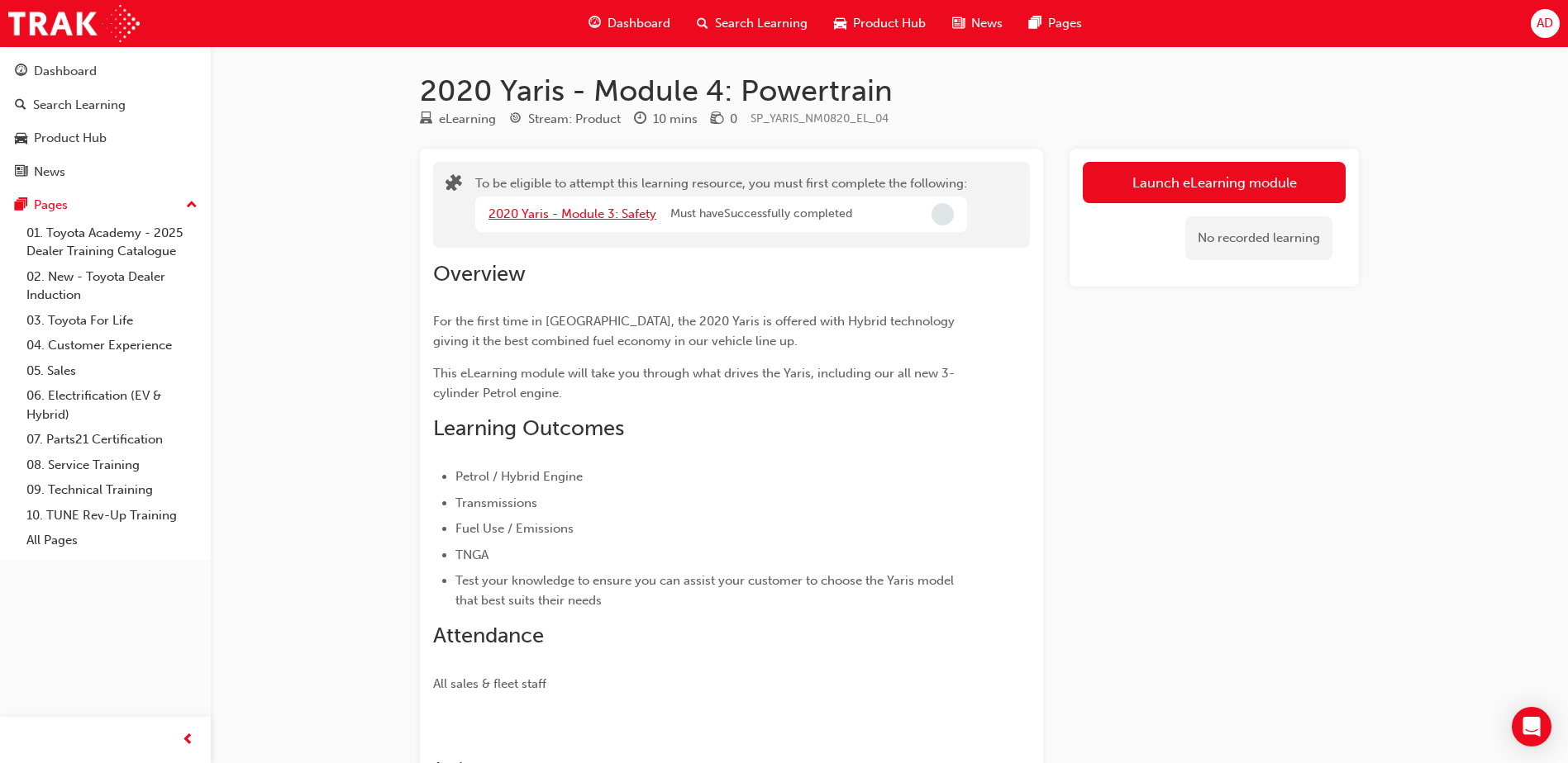
click at [560, 221] on link "2020 Yaris - Module 3: Safety" at bounding box center [572, 214] width 168 height 15
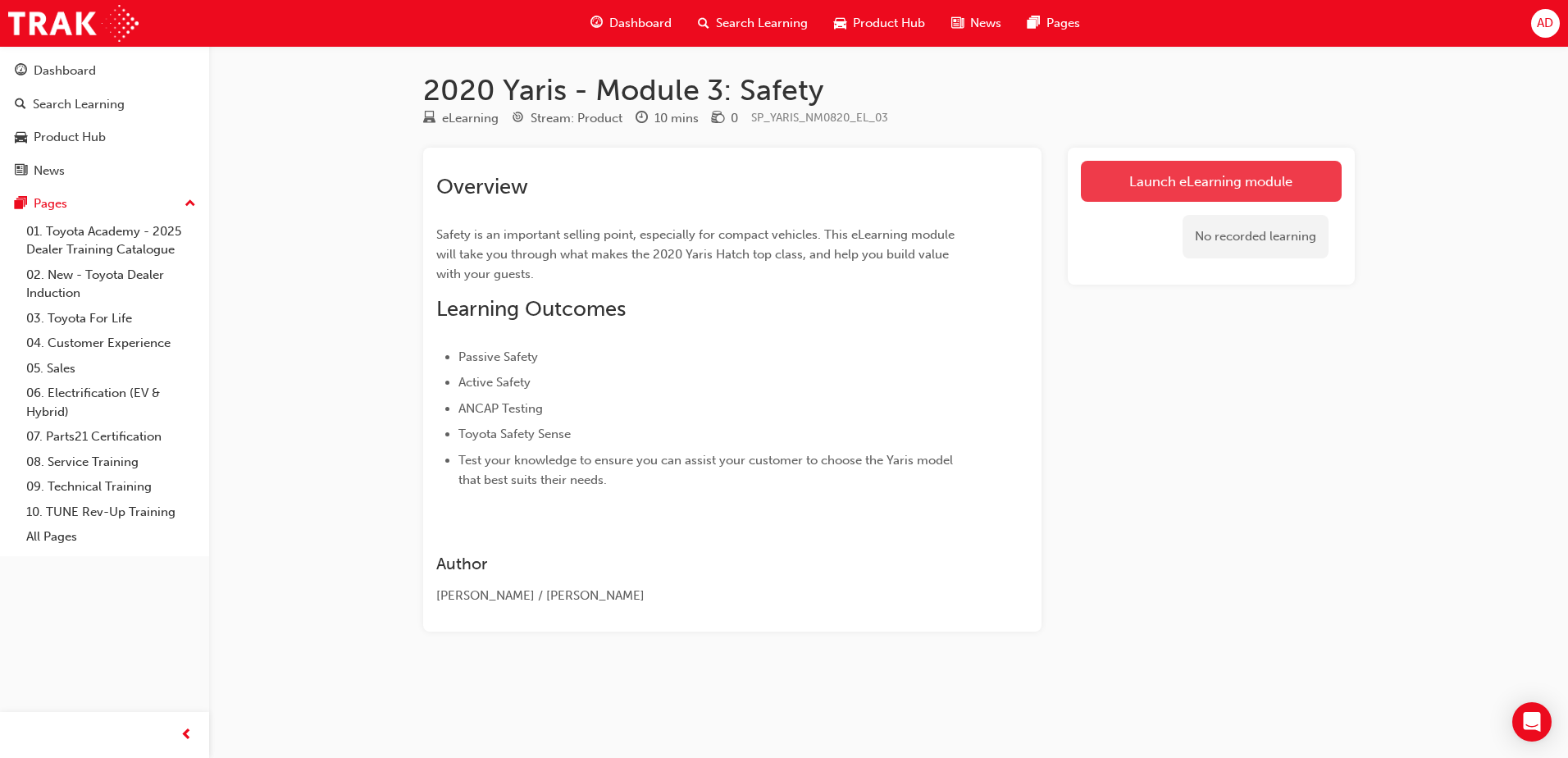
click at [1156, 181] on link "Launch eLearning module" at bounding box center [1211, 181] width 260 height 41
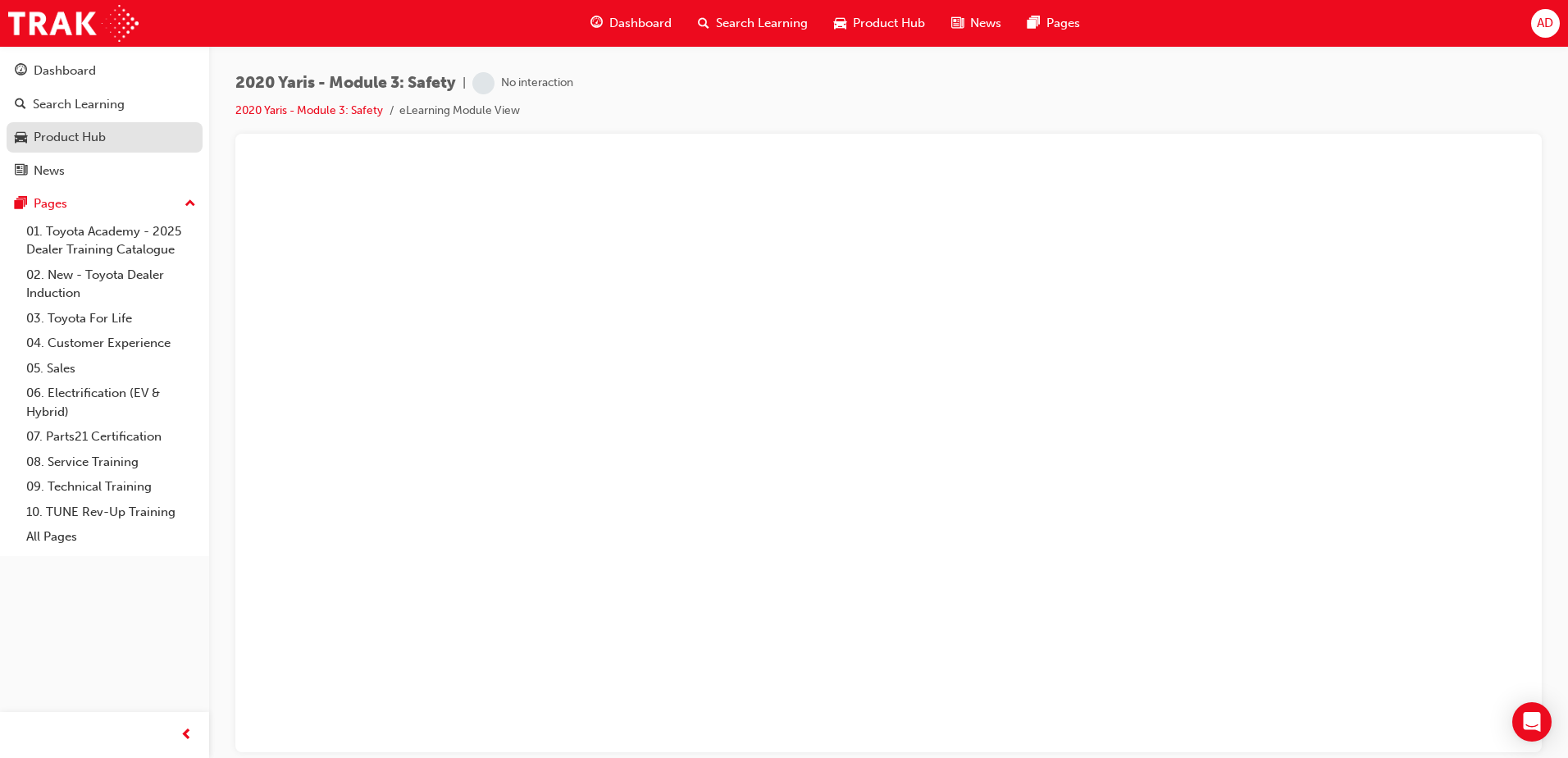
click at [91, 134] on div "Product Hub" at bounding box center [69, 138] width 72 height 19
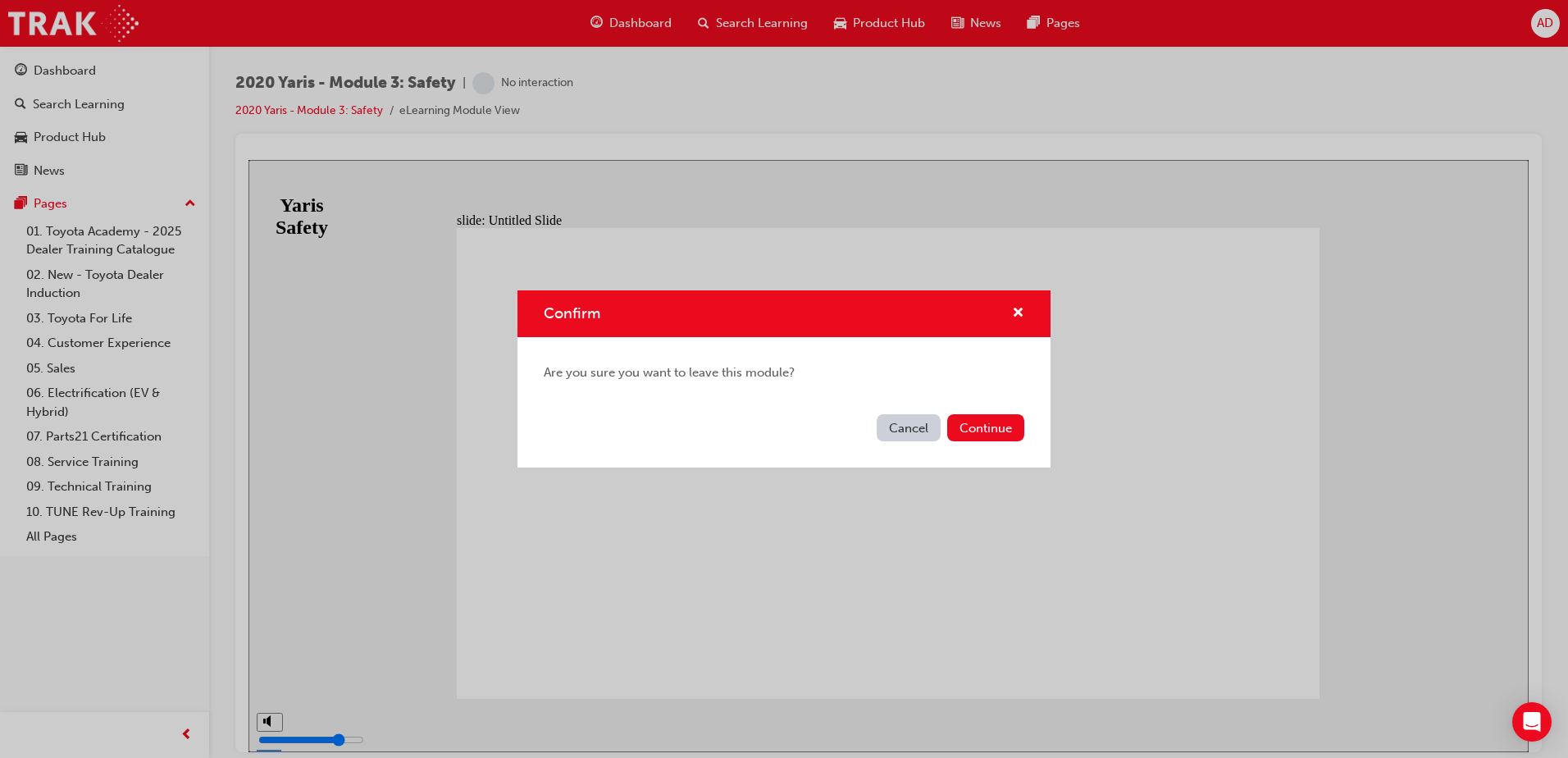
click at [920, 428] on button "Cancel" at bounding box center [909, 428] width 64 height 27
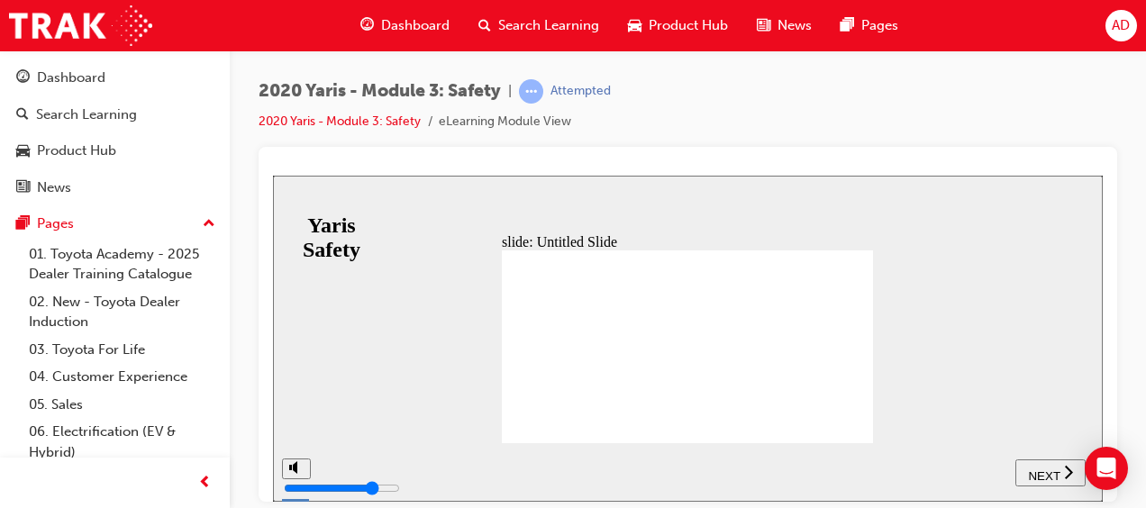
click at [1040, 468] on span "NEXT" at bounding box center [1044, 475] width 32 height 14
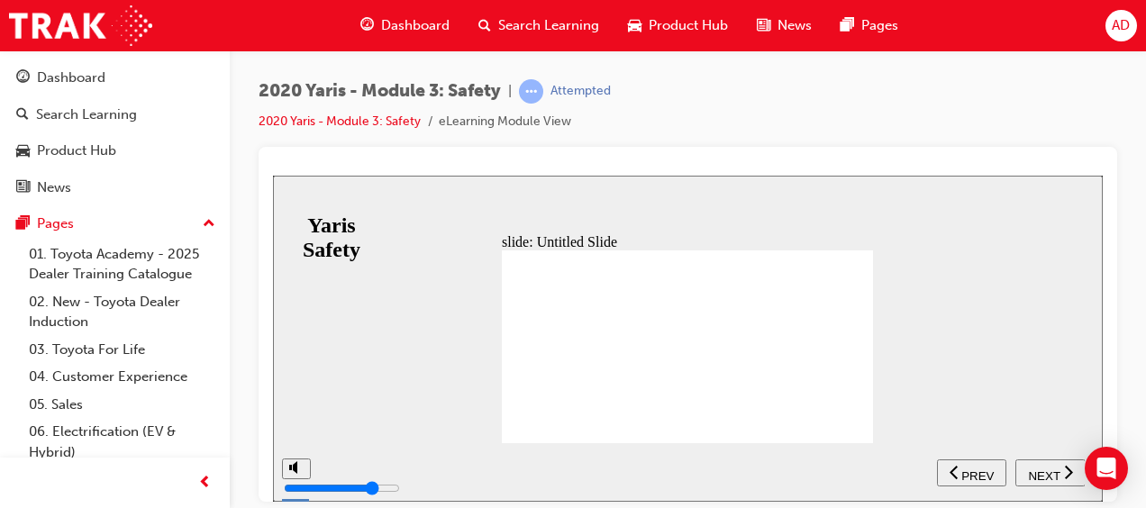
click at [1040, 468] on span "NEXT" at bounding box center [1044, 475] width 32 height 14
click at [1040, 467] on div "PREV" at bounding box center [1050, 472] width 55 height 19
click at [1040, 468] on span "NEXT" at bounding box center [1044, 475] width 32 height 14
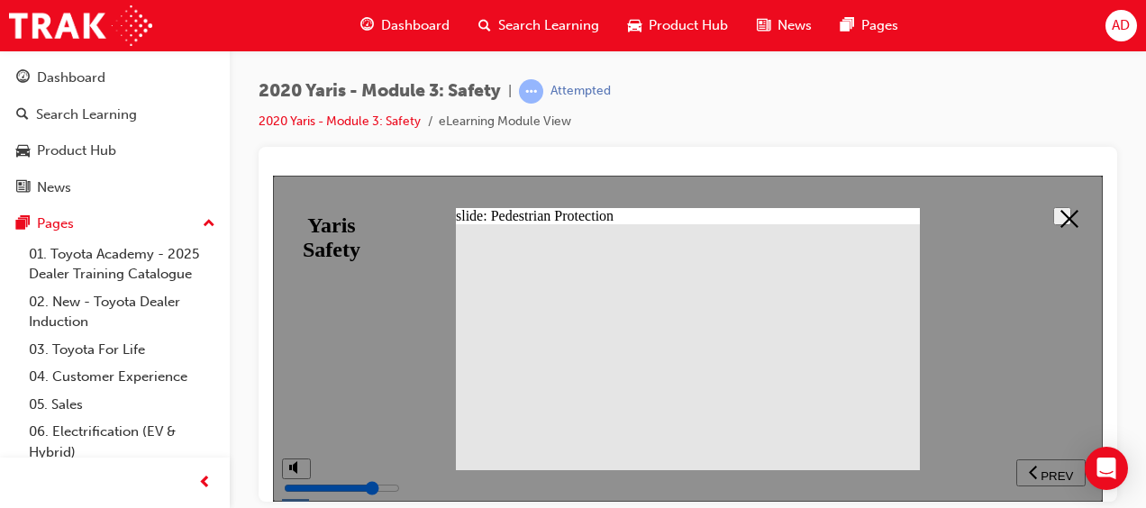
click at [1061, 211] on icon at bounding box center [1069, 218] width 18 height 18
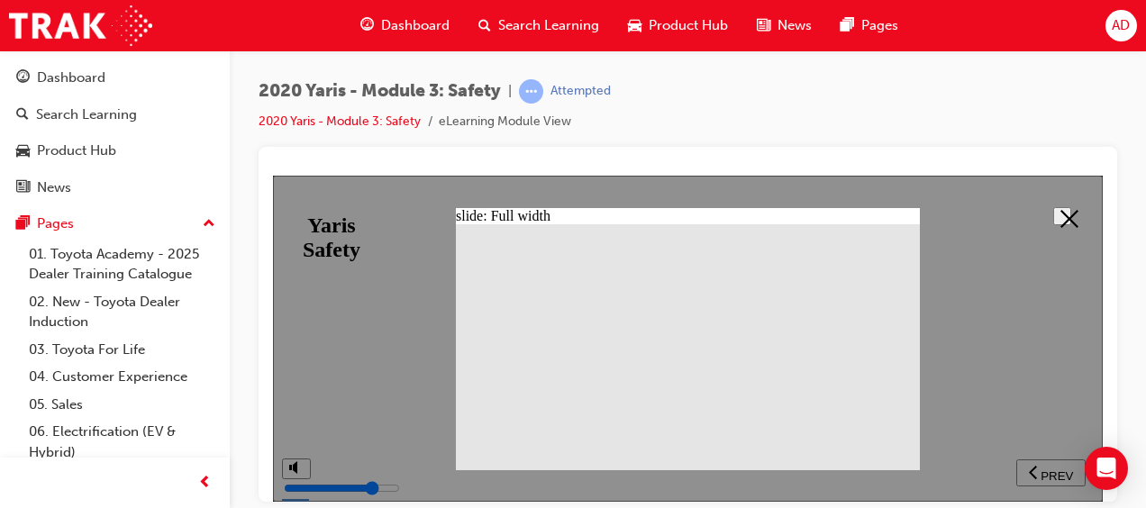
click at [1060, 221] on icon at bounding box center [1069, 218] width 18 height 18
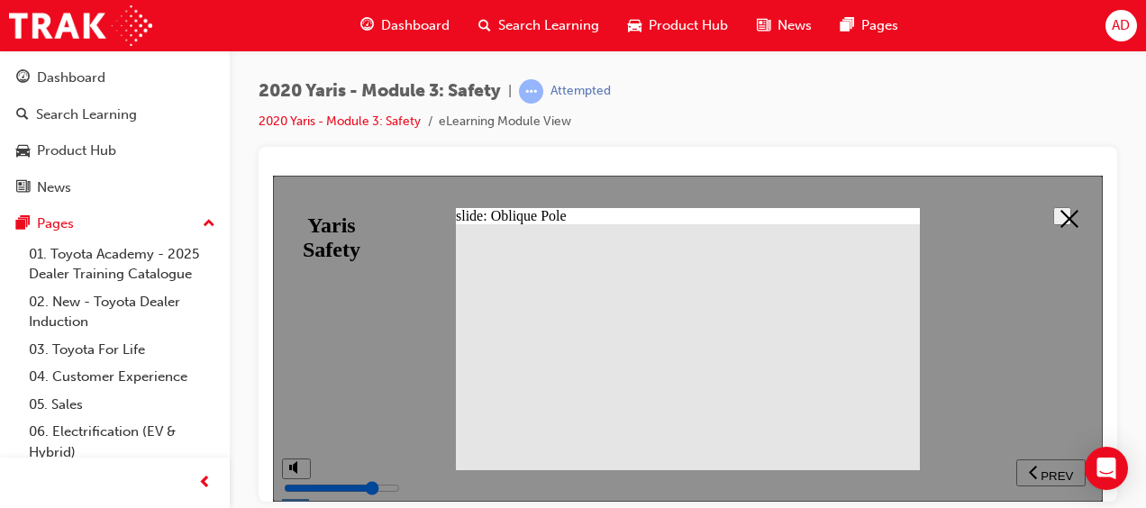
click at [1053, 224] on button at bounding box center [1062, 215] width 18 height 18
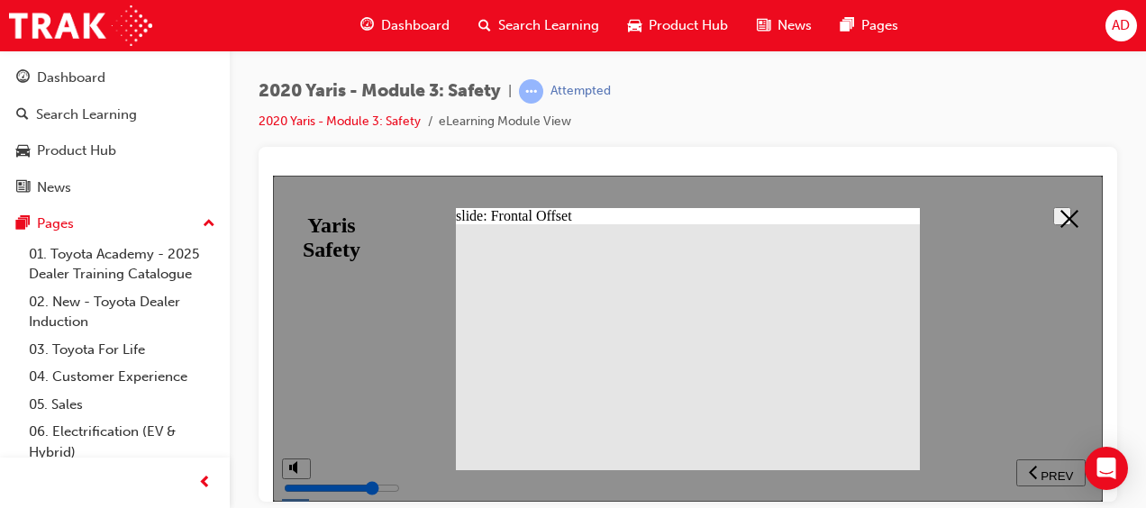
click at [1065, 213] on polygon at bounding box center [1069, 218] width 18 height 18
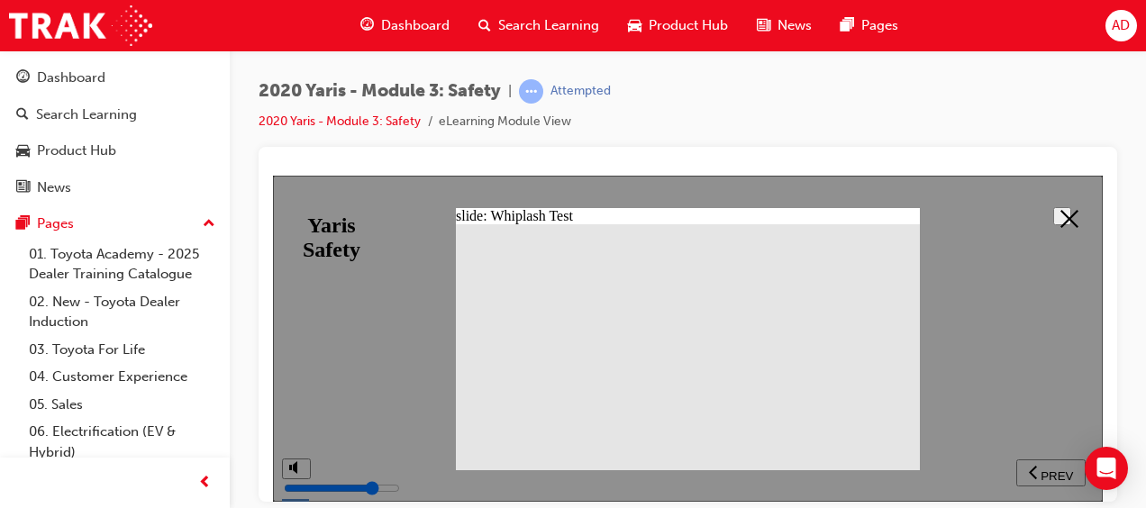
click at [1060, 212] on icon at bounding box center [1069, 218] width 18 height 18
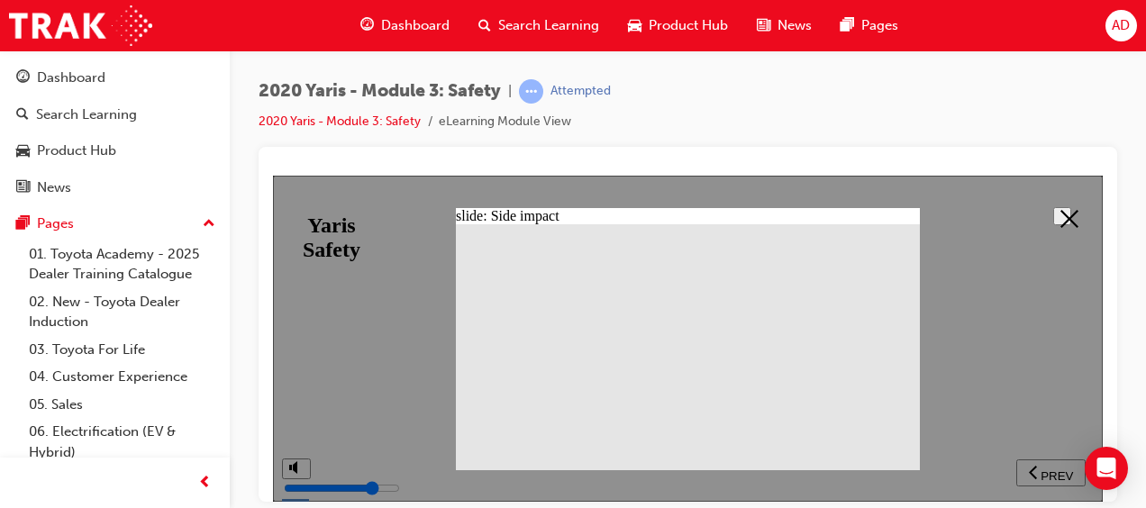
click at [1053, 212] on button at bounding box center [1062, 215] width 18 height 18
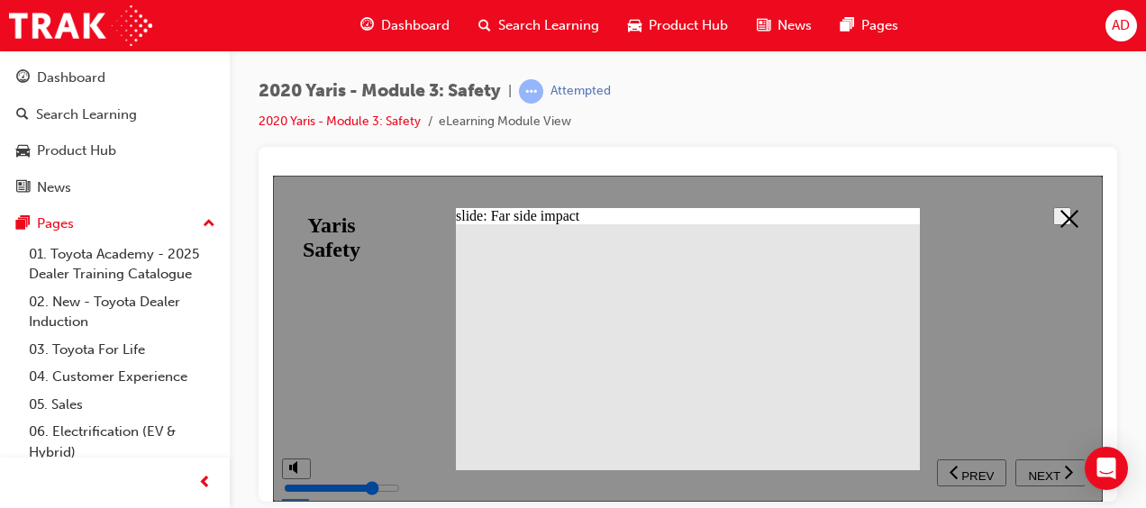
click at [1070, 215] on icon at bounding box center [1069, 218] width 18 height 18
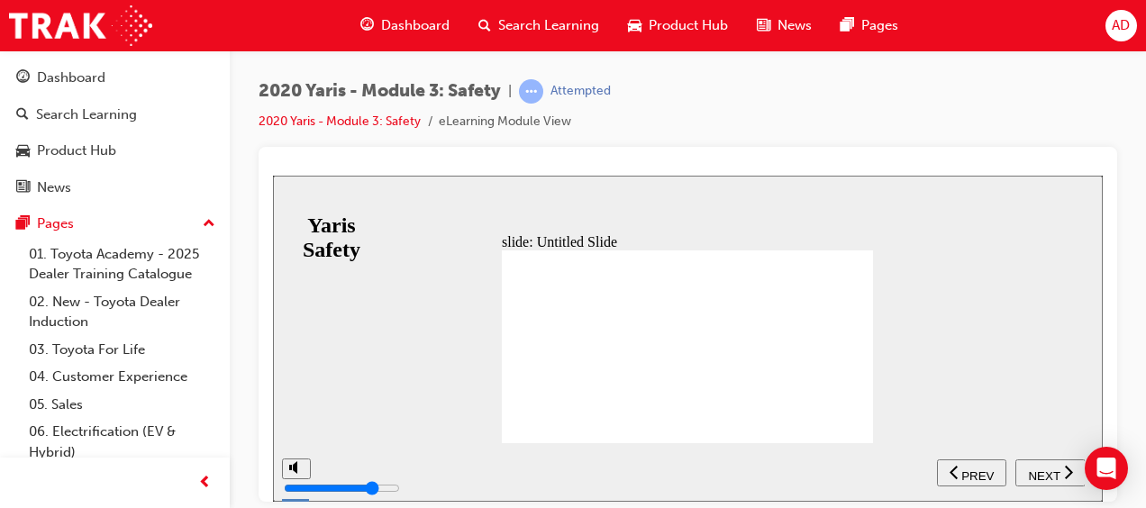
click at [1056, 482] on button "NEXT" at bounding box center [1050, 472] width 70 height 27
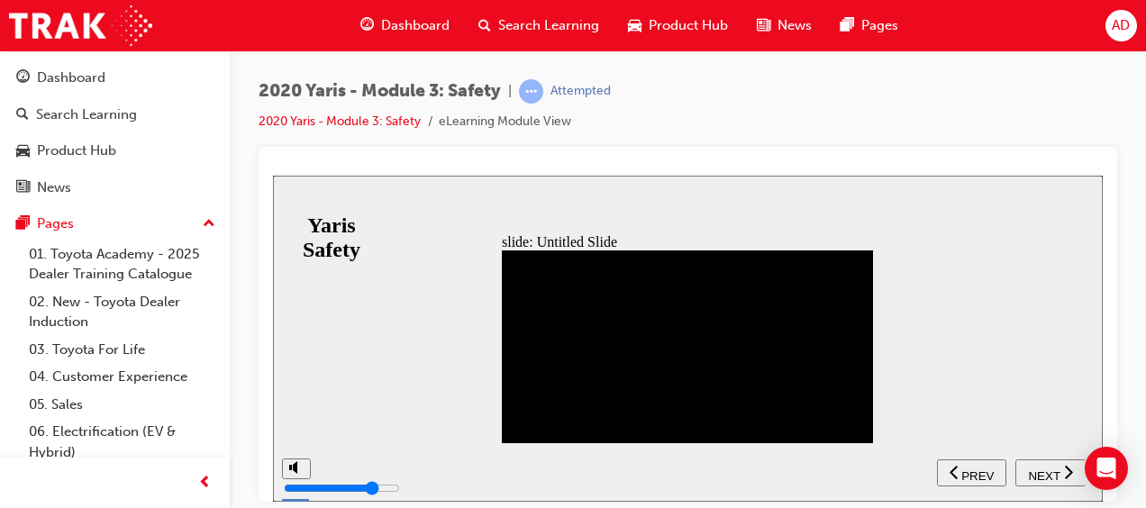
click at [1056, 482] on button "NEXT" at bounding box center [1050, 472] width 70 height 27
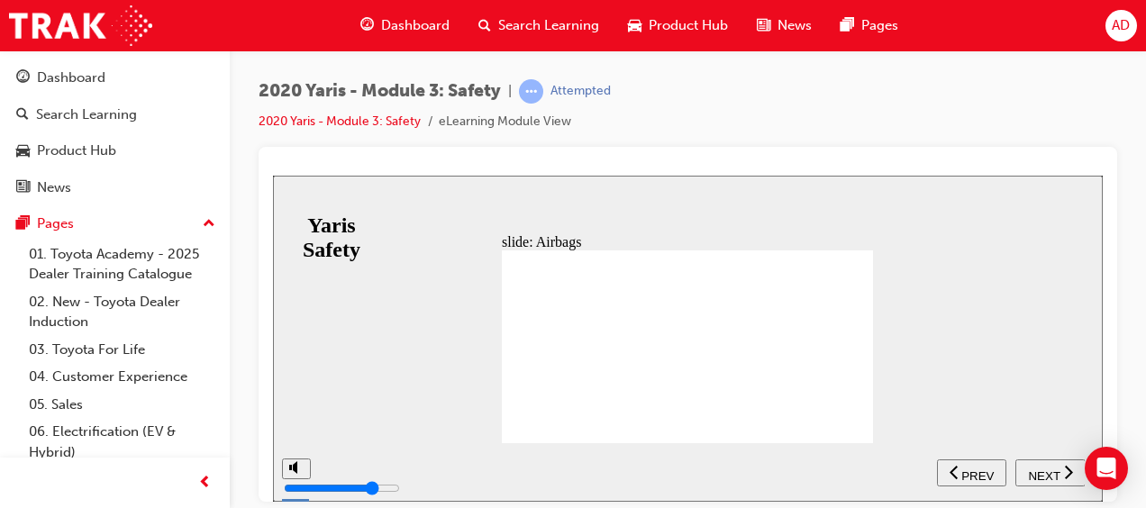
click at [1056, 482] on button "NEXT" at bounding box center [1050, 472] width 70 height 27
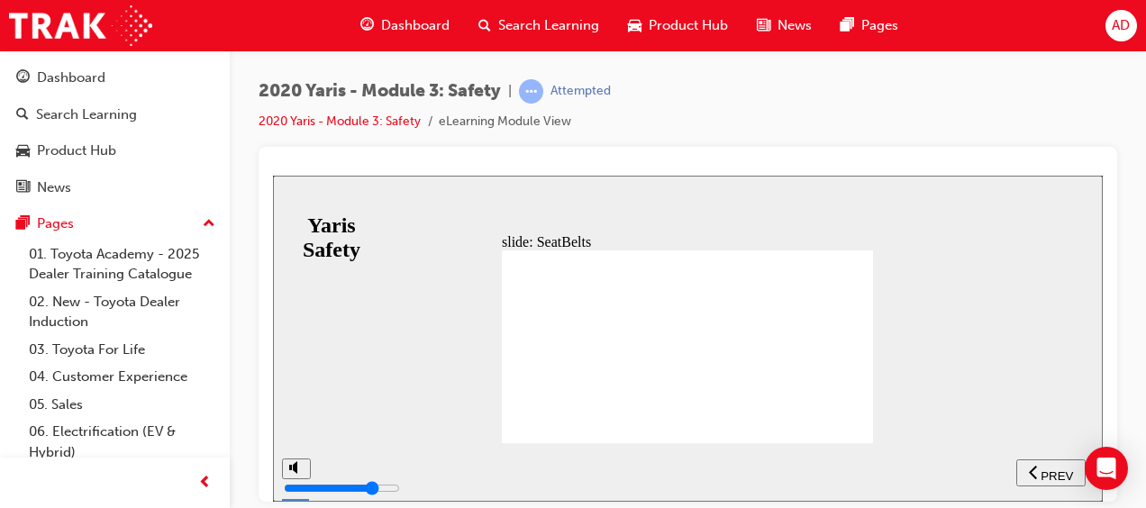
click at [1043, 480] on button "NEXT" at bounding box center [1050, 472] width 70 height 27
click at [1052, 468] on span "NEXT" at bounding box center [1044, 475] width 32 height 14
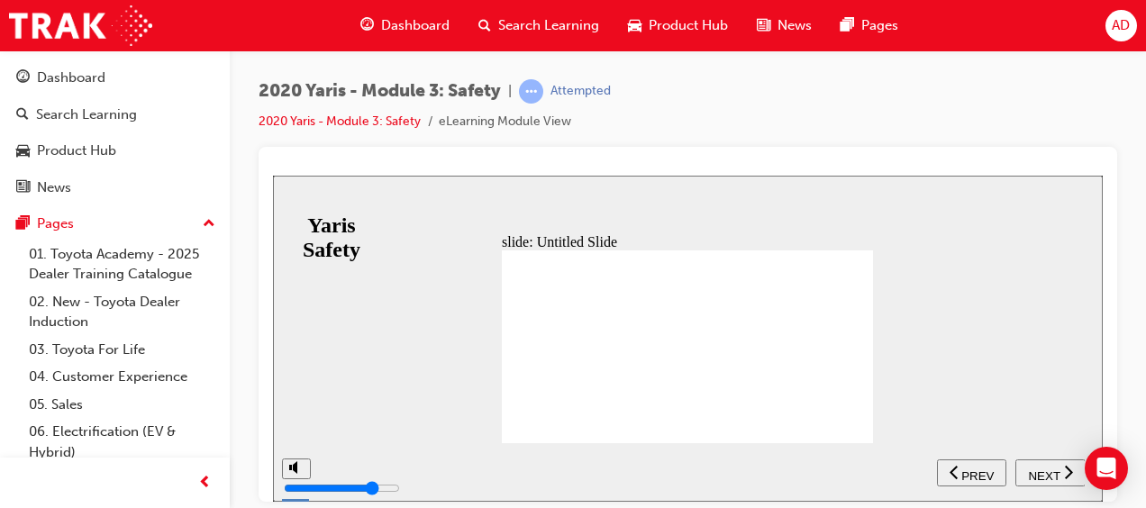
click at [1052, 468] on span "NEXT" at bounding box center [1044, 475] width 32 height 14
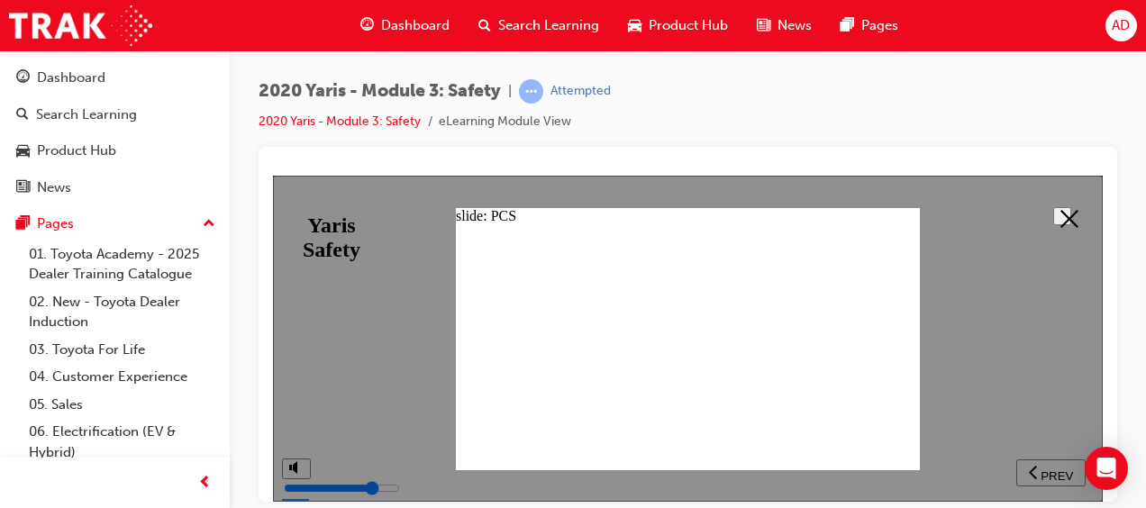
drag, startPoint x: 1054, startPoint y: 213, endPoint x: 1065, endPoint y: 217, distance: 11.4
click at [1065, 217] on icon at bounding box center [1069, 218] width 18 height 18
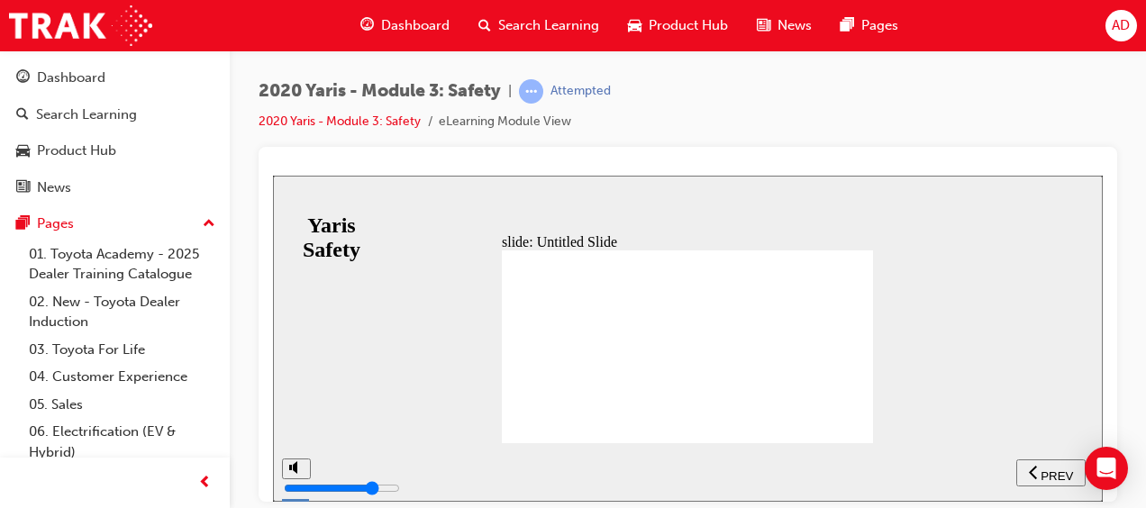
click at [1065, 217] on div "slide: Untitled Slide In addition to the features in the current Toyota Safety …" at bounding box center [688, 338] width 830 height 326
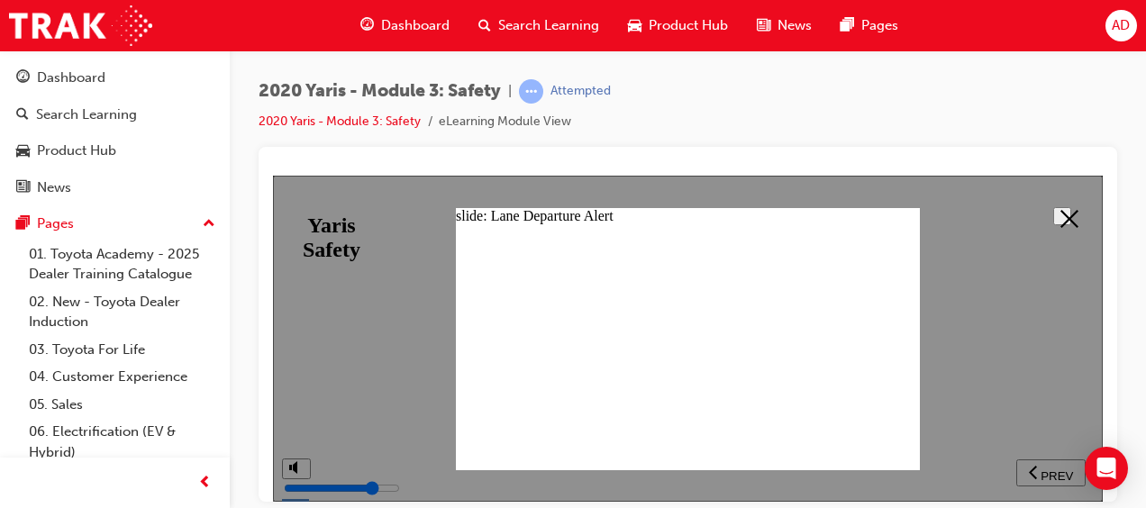
click at [1060, 209] on polygon at bounding box center [1069, 218] width 18 height 18
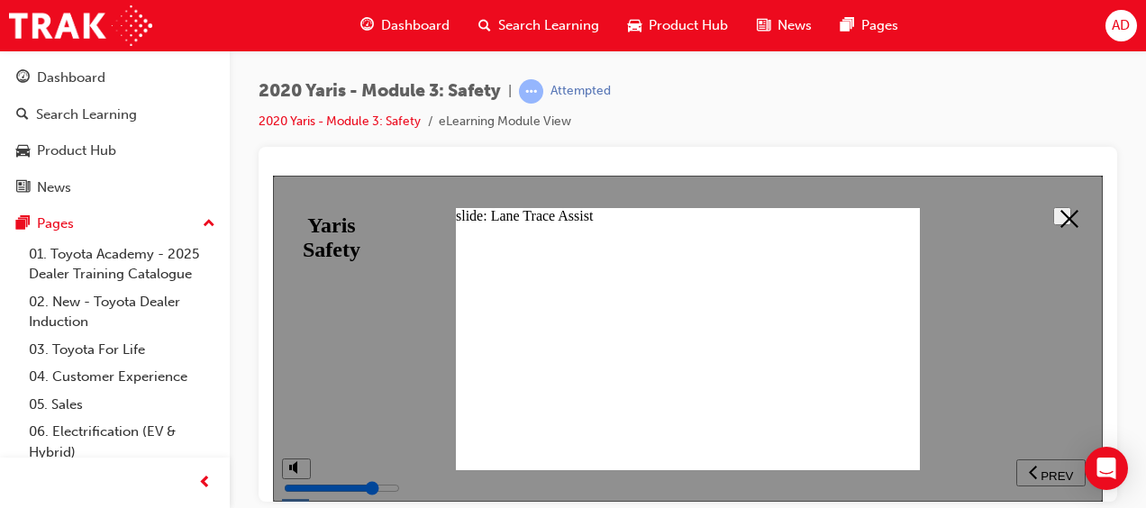
click at [1067, 210] on polygon at bounding box center [1069, 218] width 18 height 18
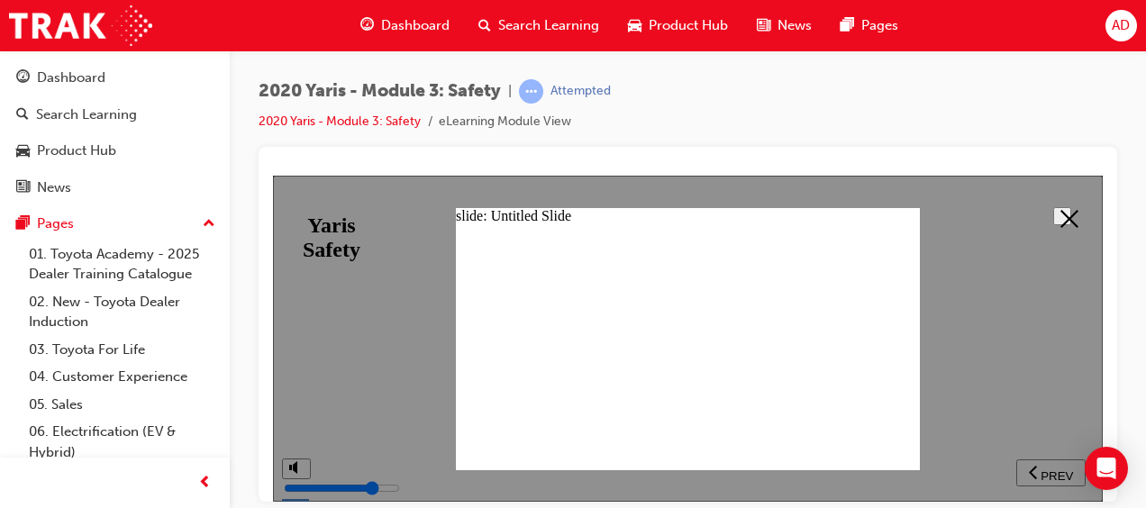
click at [1068, 206] on button at bounding box center [1062, 215] width 18 height 18
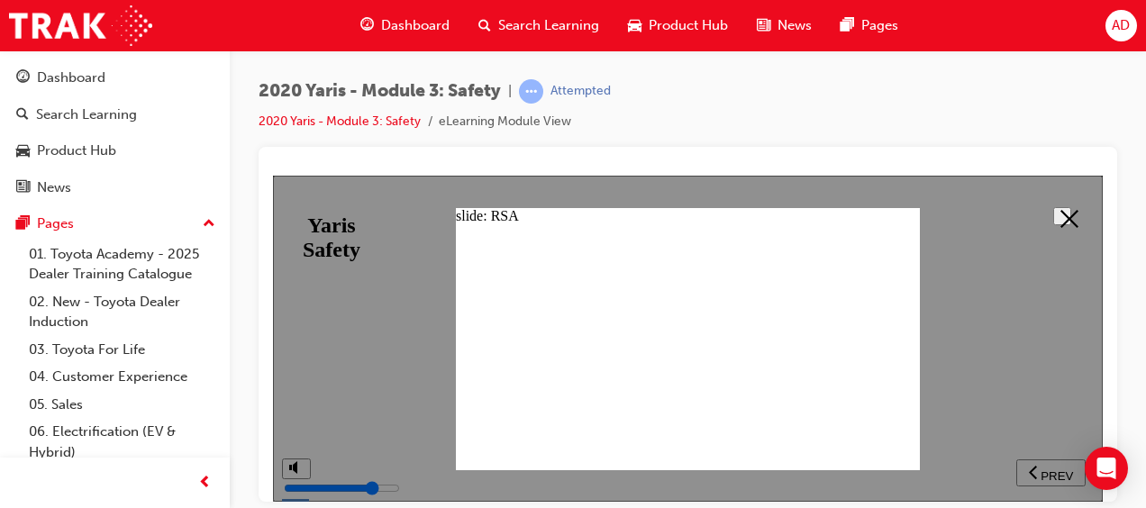
click at [1061, 212] on icon at bounding box center [1069, 218] width 18 height 18
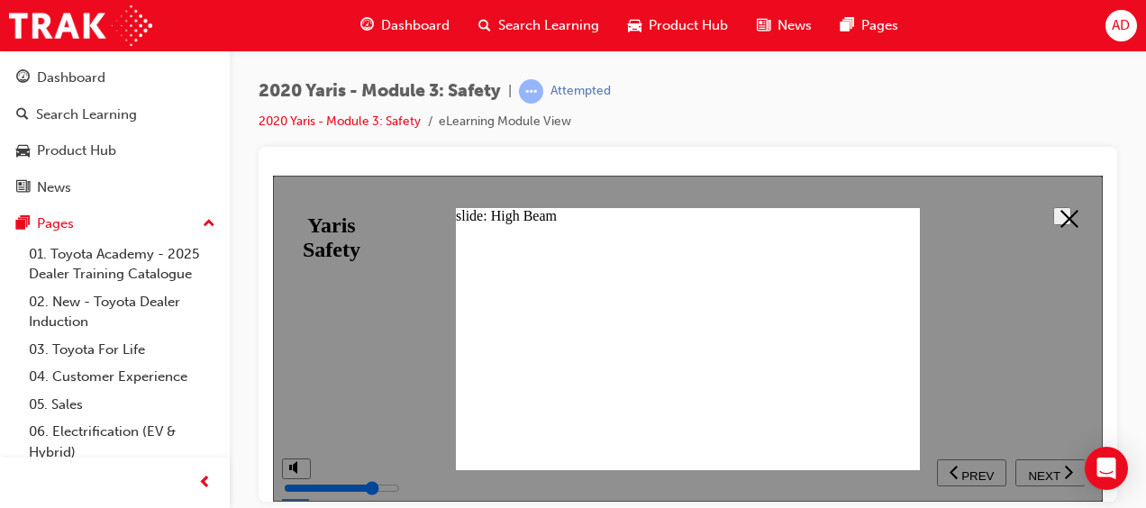
click at [1060, 222] on polygon at bounding box center [1069, 218] width 18 height 18
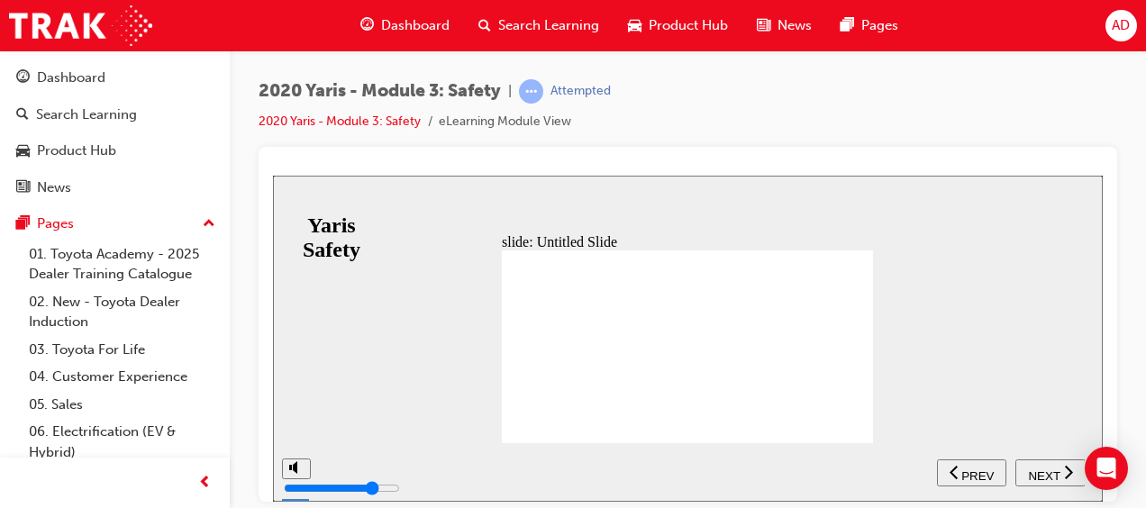
click at [1031, 475] on span "NEXT" at bounding box center [1044, 475] width 32 height 14
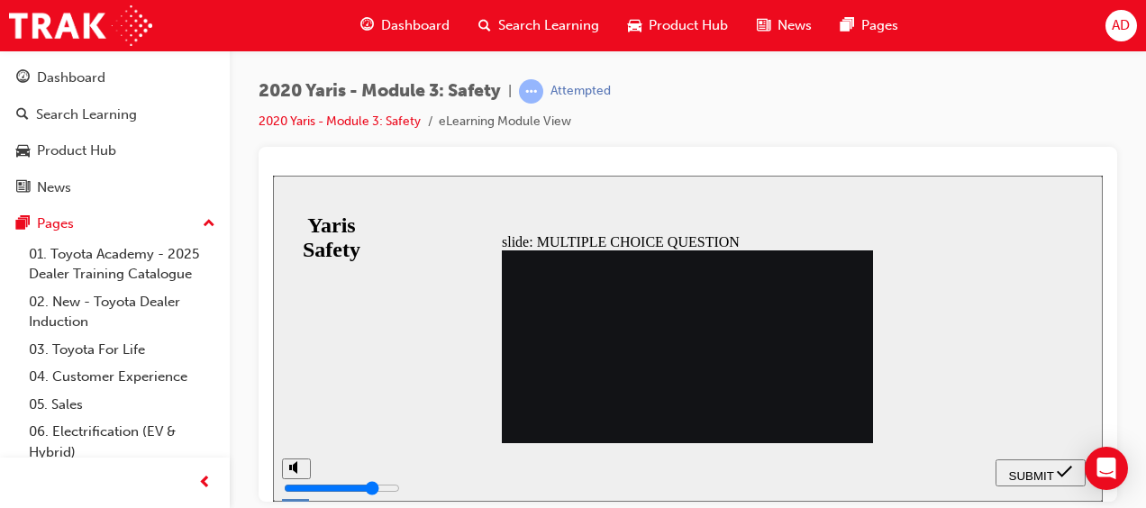
radio input "true"
click at [1038, 468] on span "SUBMIT" at bounding box center [1031, 475] width 45 height 14
